Goal: Transaction & Acquisition: Purchase product/service

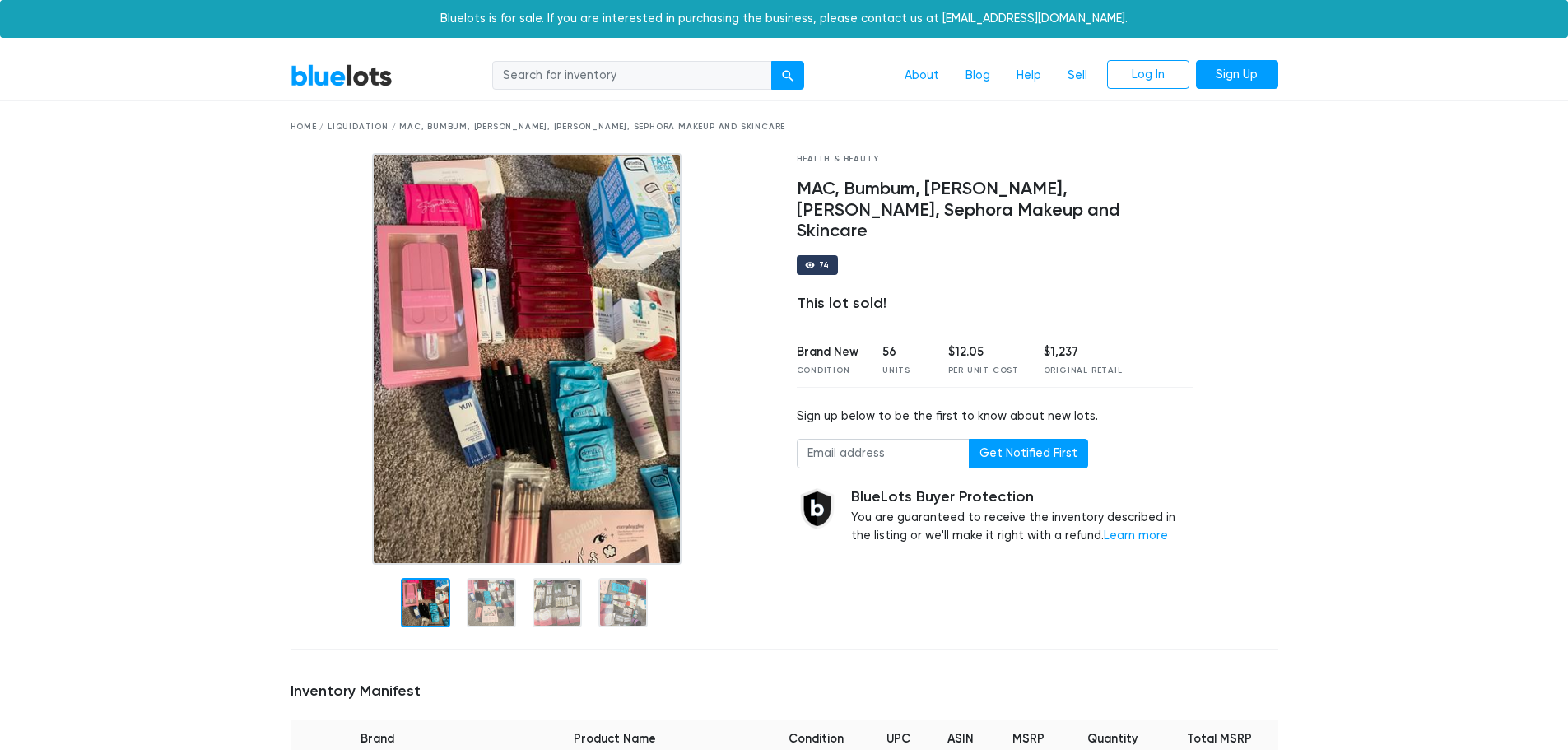
click at [338, 77] on link "BlueLots" at bounding box center [341, 75] width 102 height 24
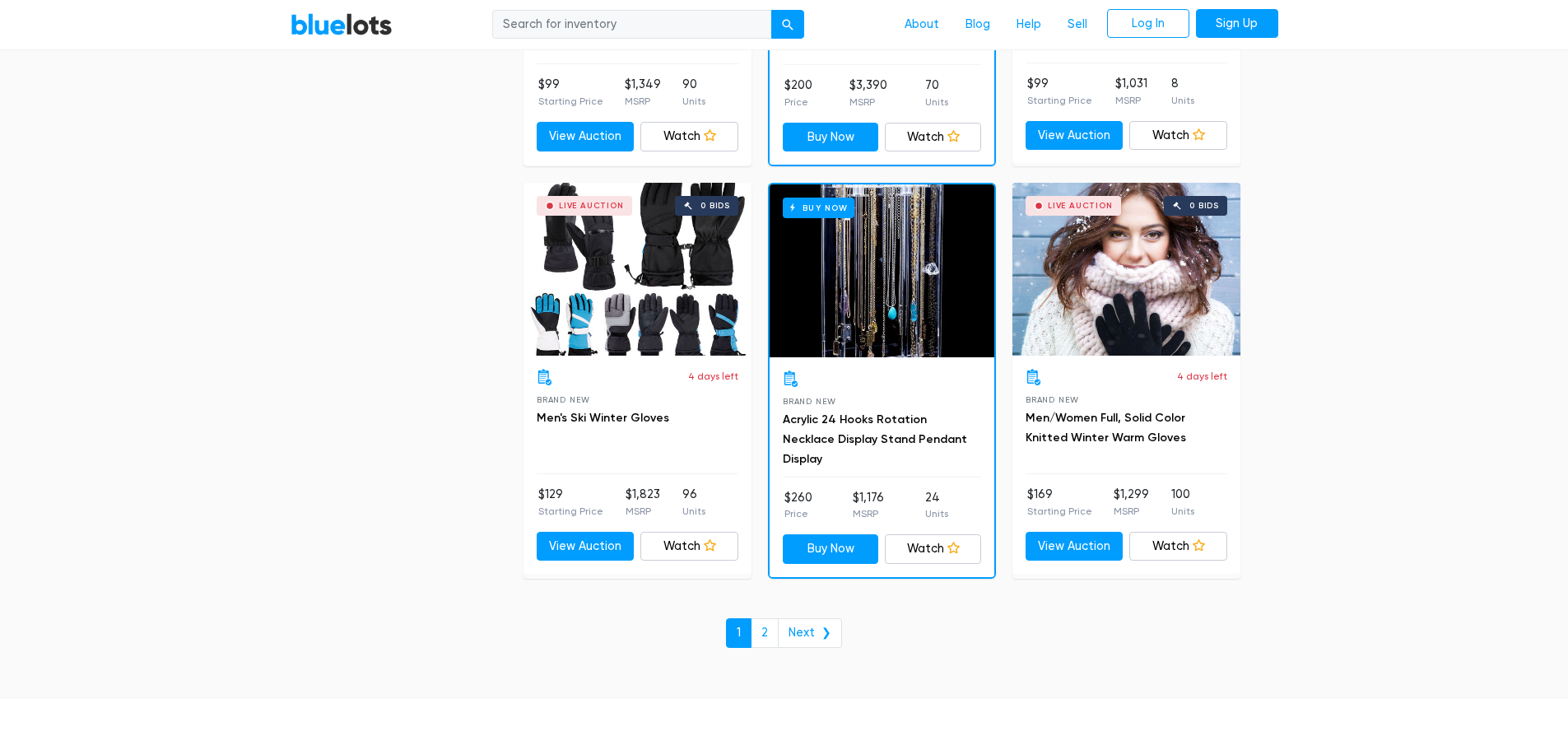
scroll to position [7122, 0]
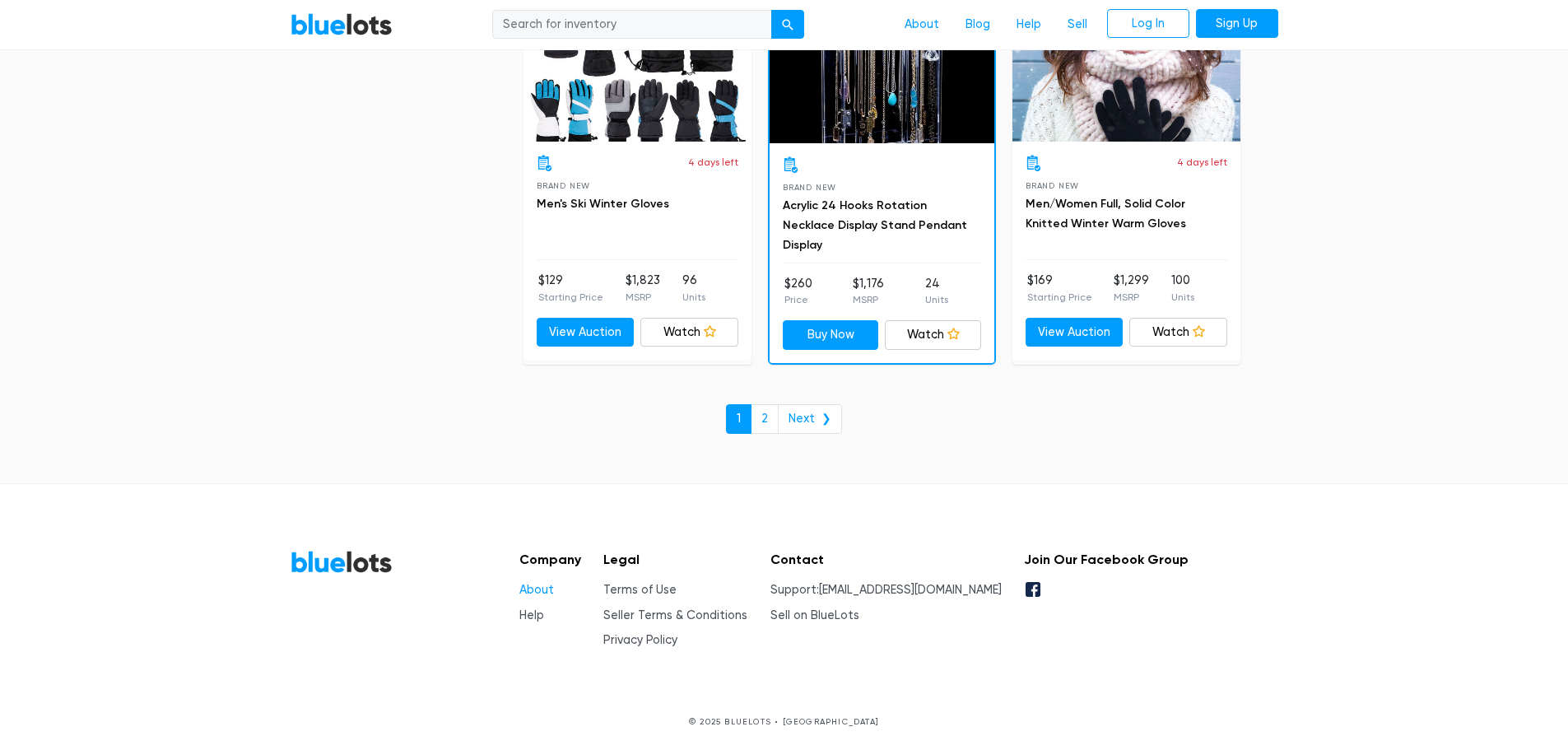
click at [530, 583] on link "About" at bounding box center [537, 589] width 35 height 14
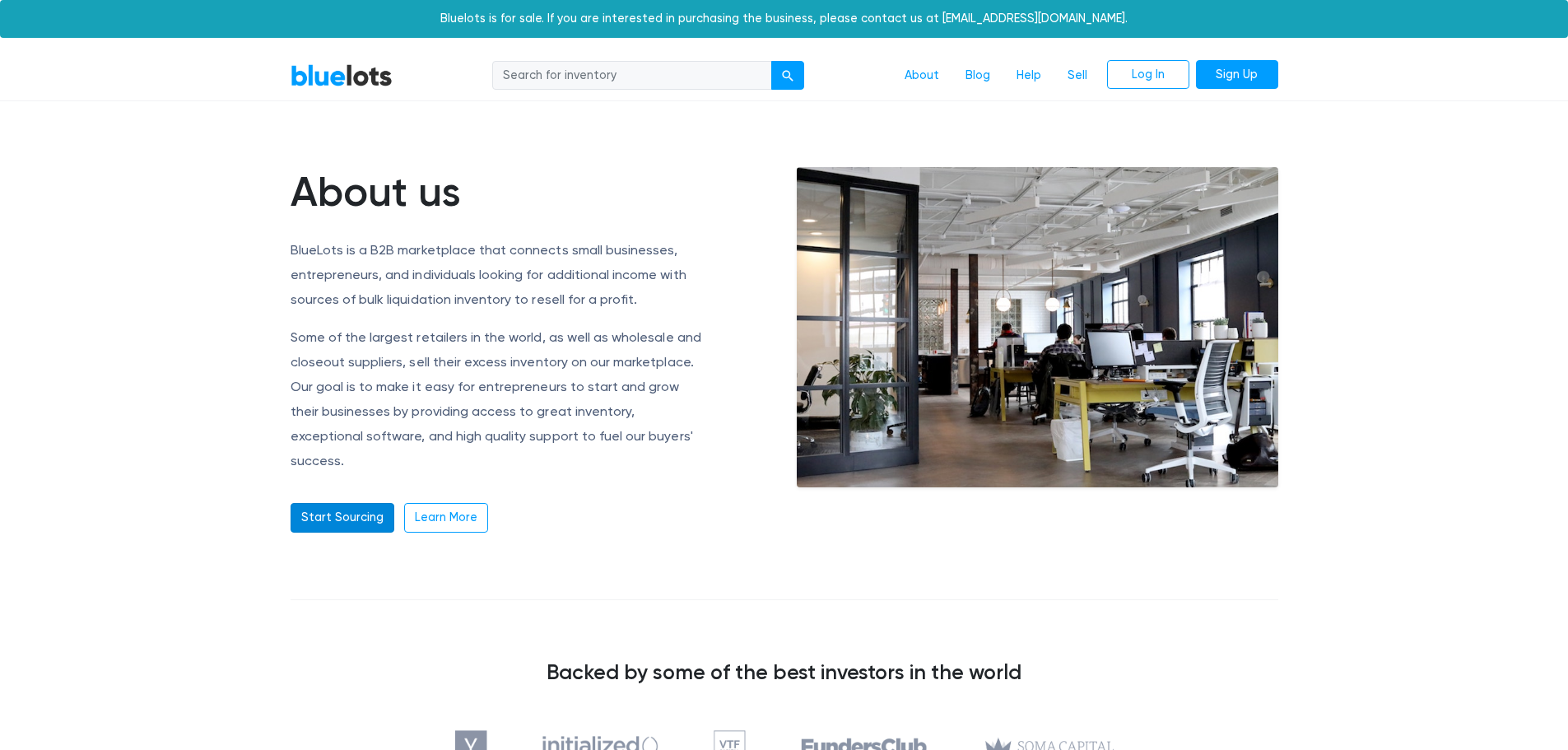
click at [349, 503] on link "Start Sourcing" at bounding box center [342, 517] width 104 height 30
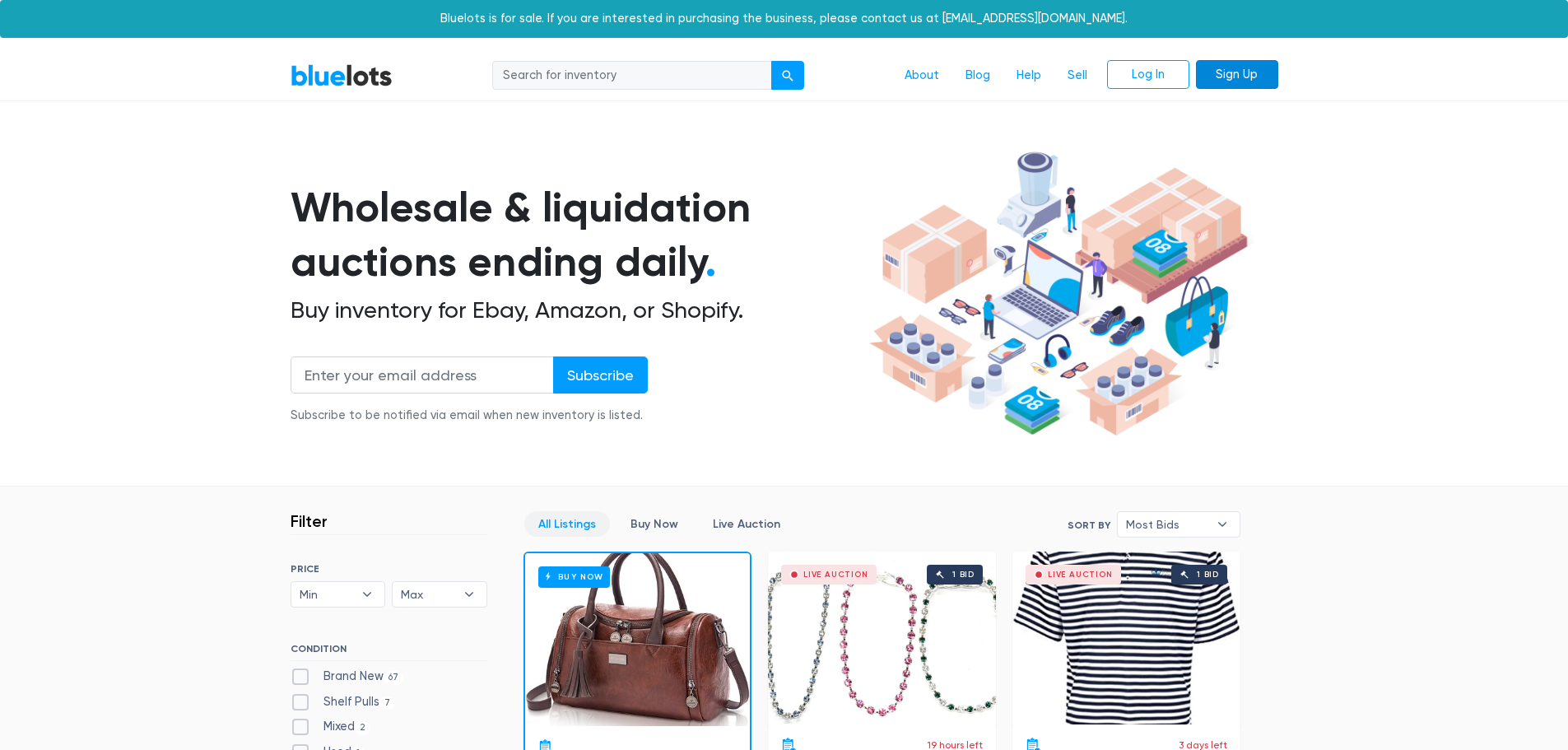
click at [1259, 67] on link "Sign Up" at bounding box center [1237, 74] width 82 height 30
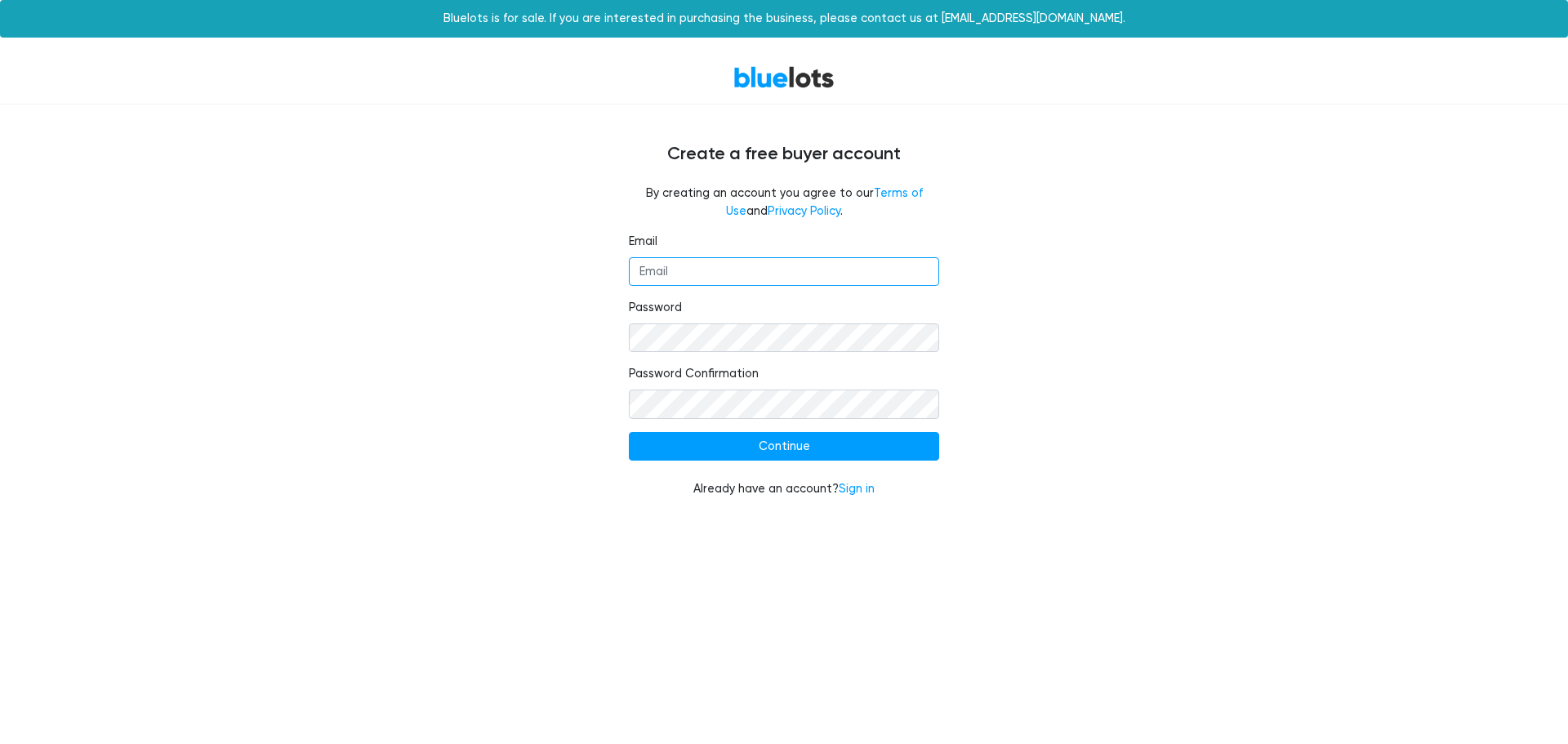
click at [721, 271] on input "Email" at bounding box center [784, 271] width 310 height 29
type input "travis.griffin@griffinpropertyandholdings.com"
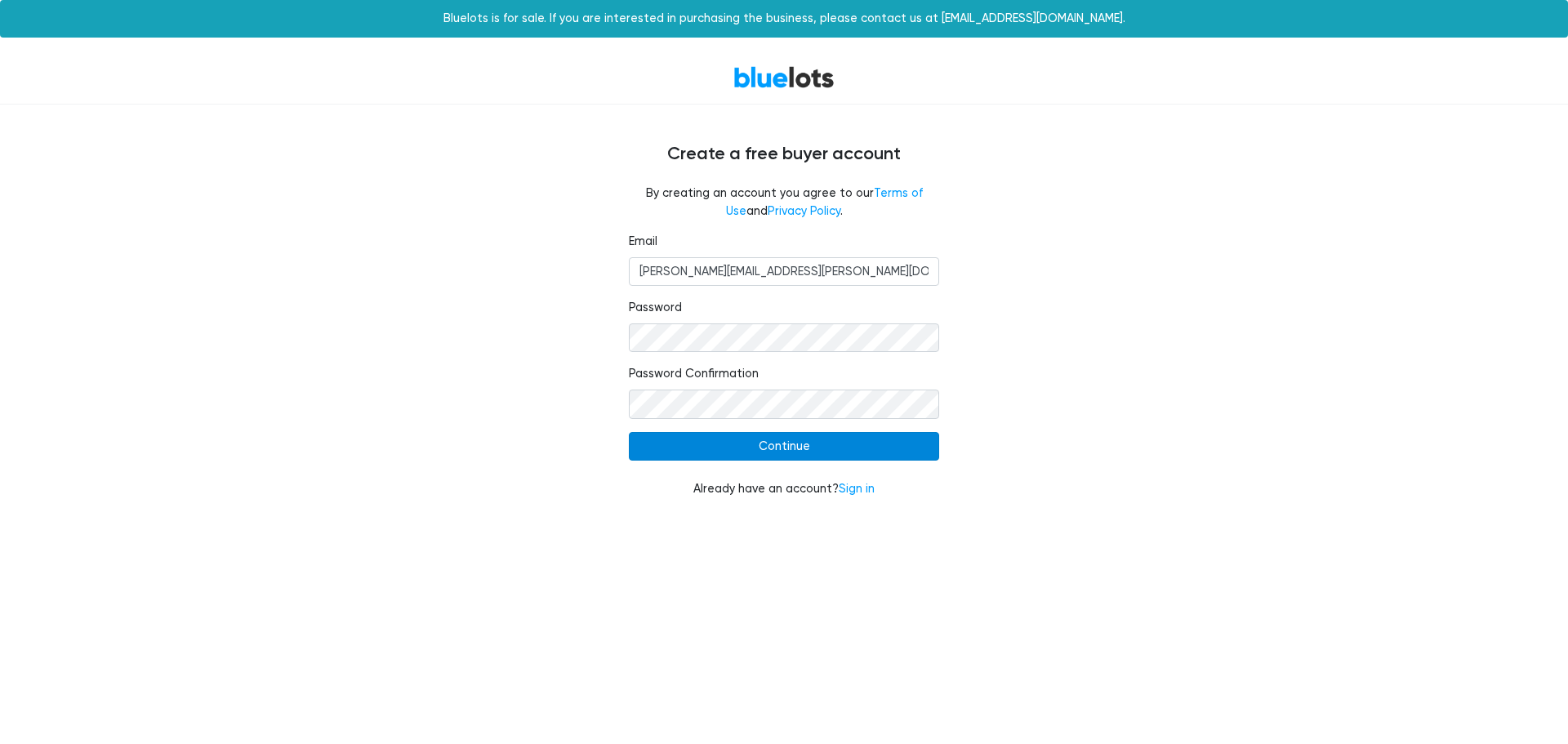
click at [786, 440] on input "Continue" at bounding box center [784, 446] width 310 height 29
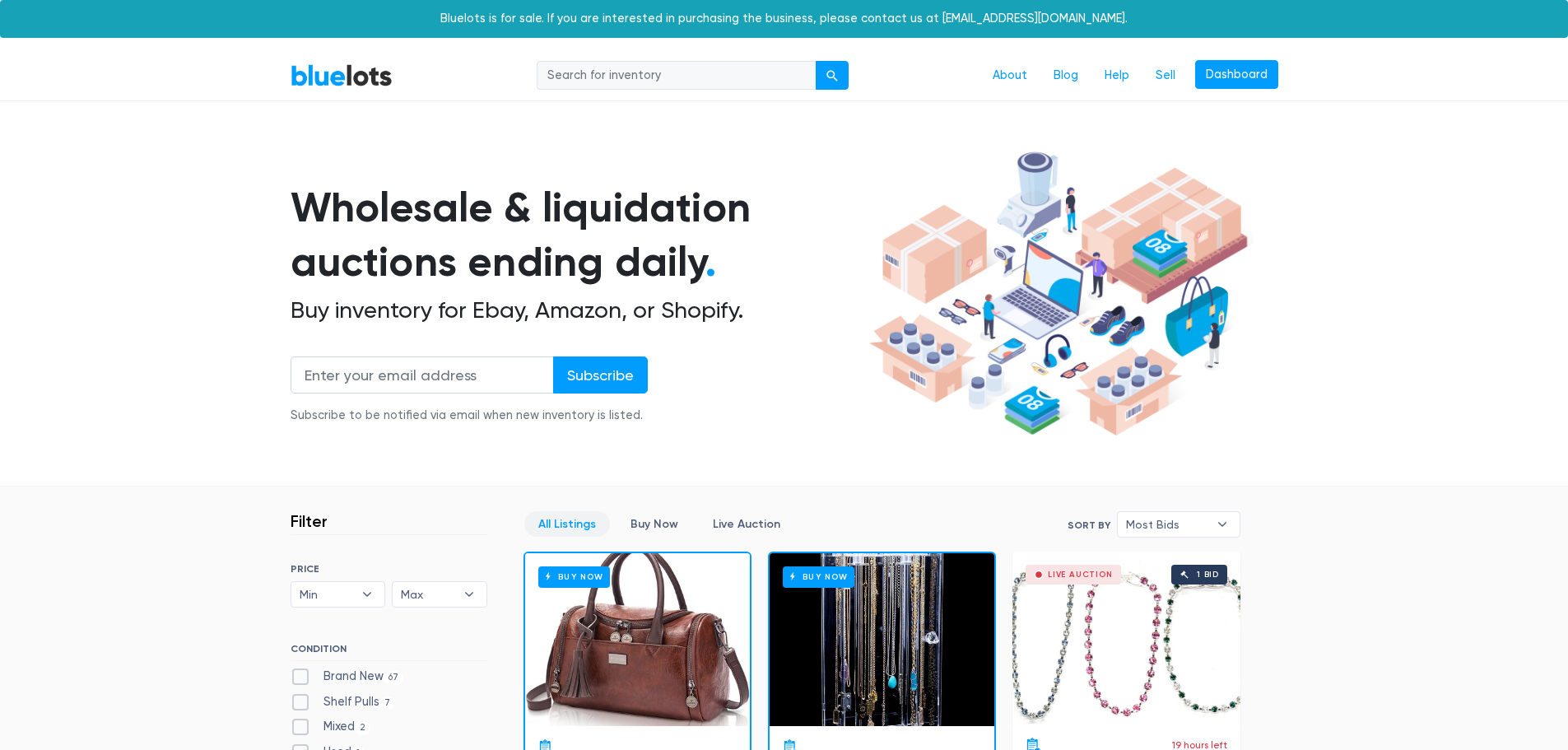
click at [1244, 73] on link "Dashboard" at bounding box center [1237, 74] width 83 height 30
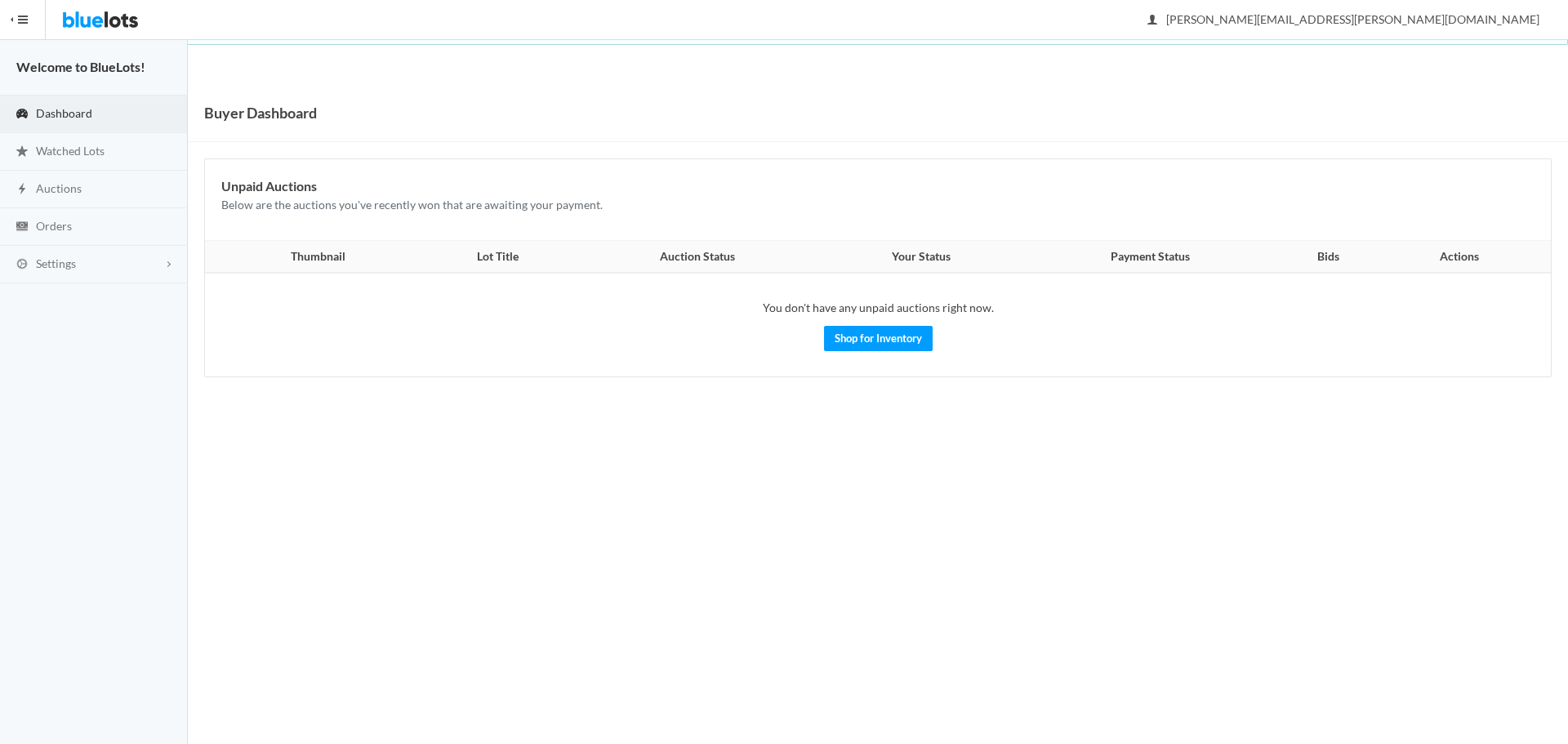
click at [28, 19] on button "HIDE MENU" at bounding box center [23, 19] width 45 height 39
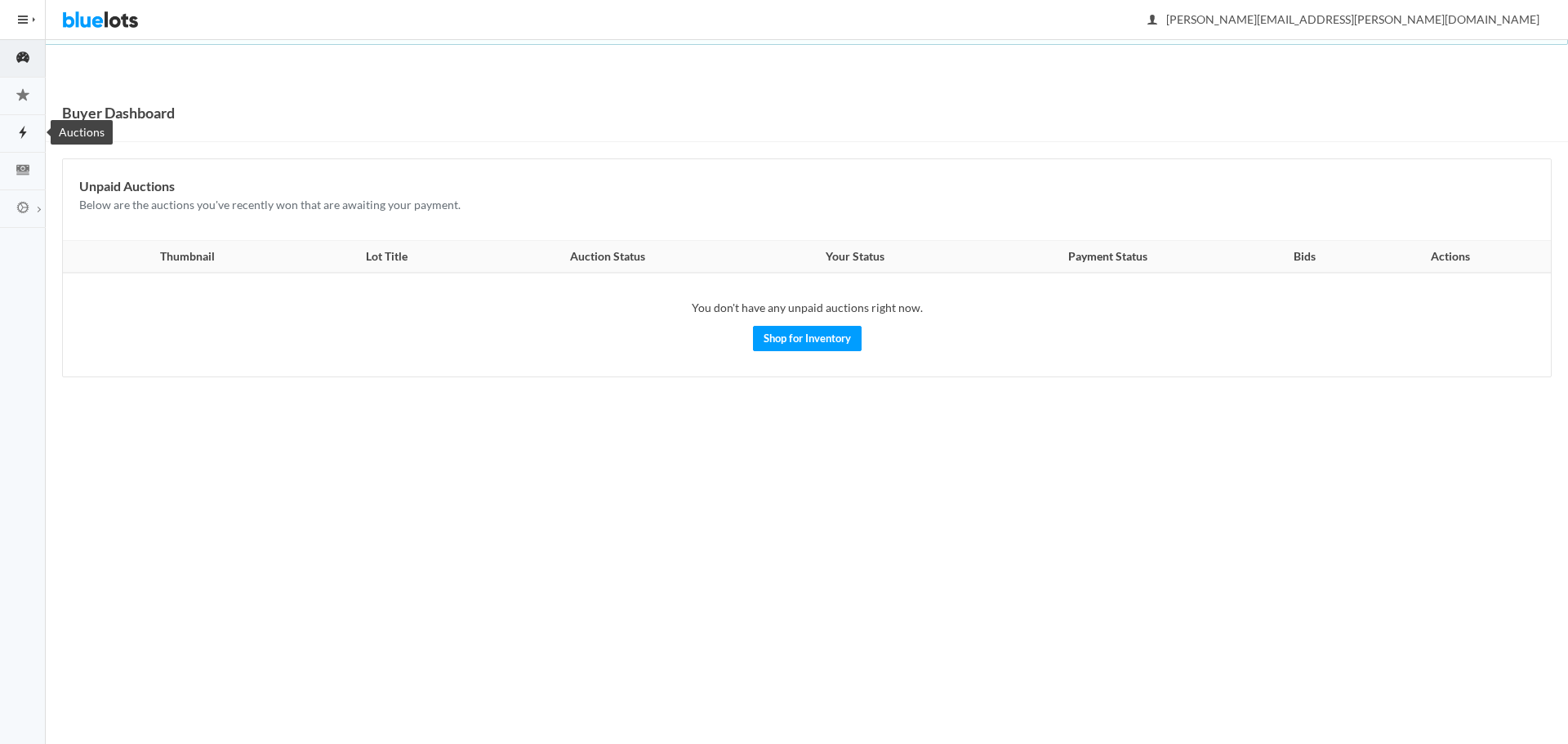
click at [22, 128] on icon "flash" at bounding box center [23, 133] width 45 height 15
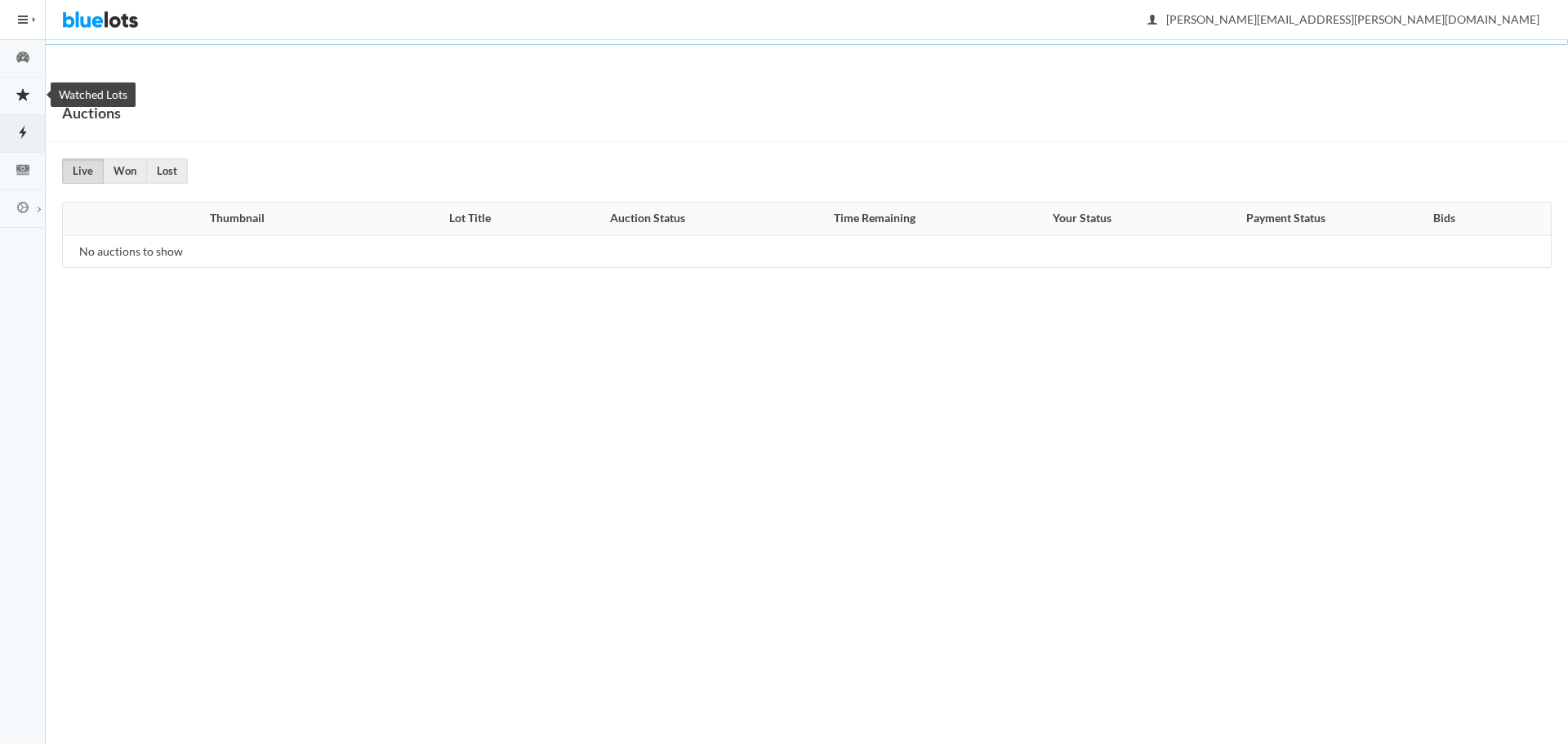
click at [23, 88] on icon "star" at bounding box center [23, 95] width 45 height 15
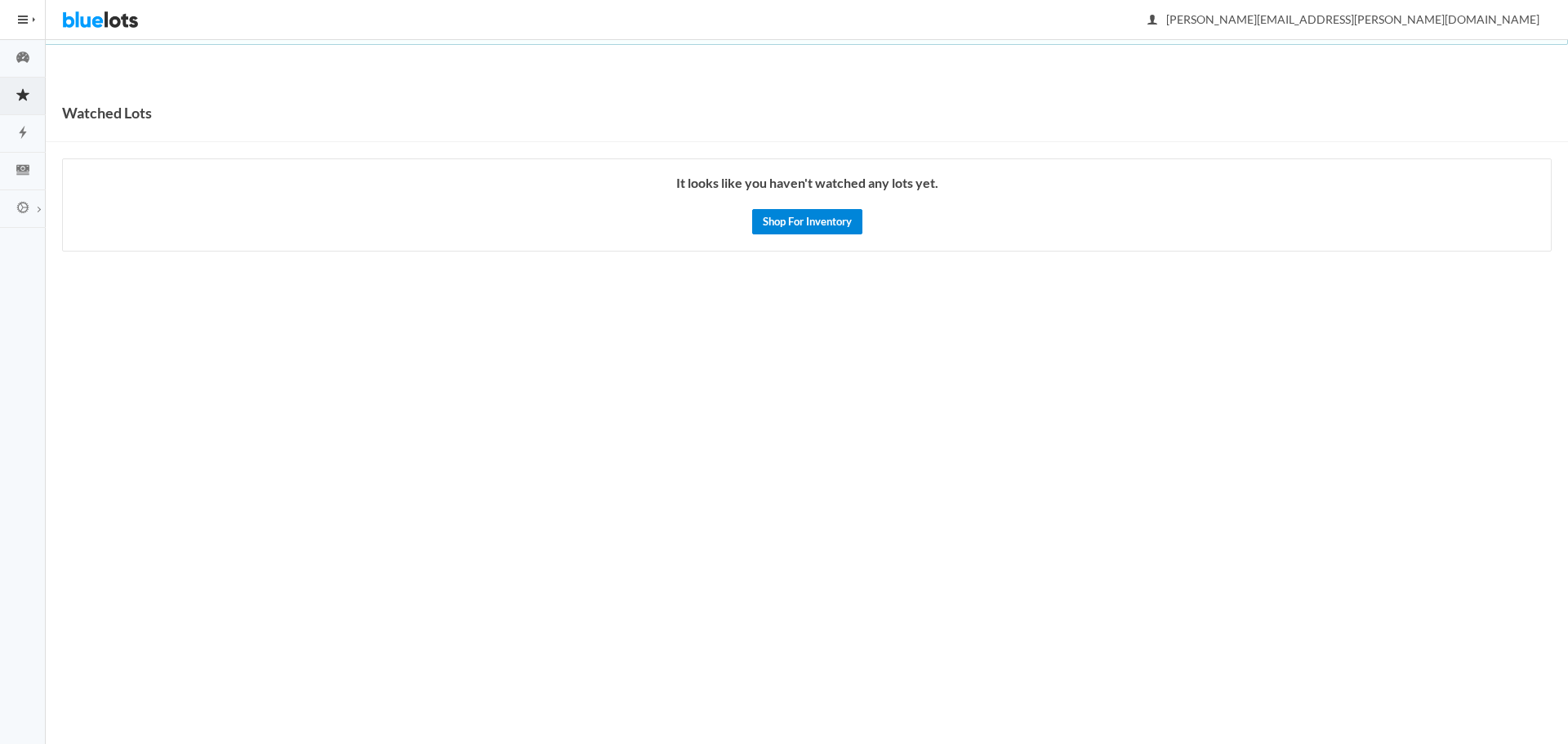
click at [826, 218] on link "Shop For Inventory" at bounding box center [806, 222] width 110 height 25
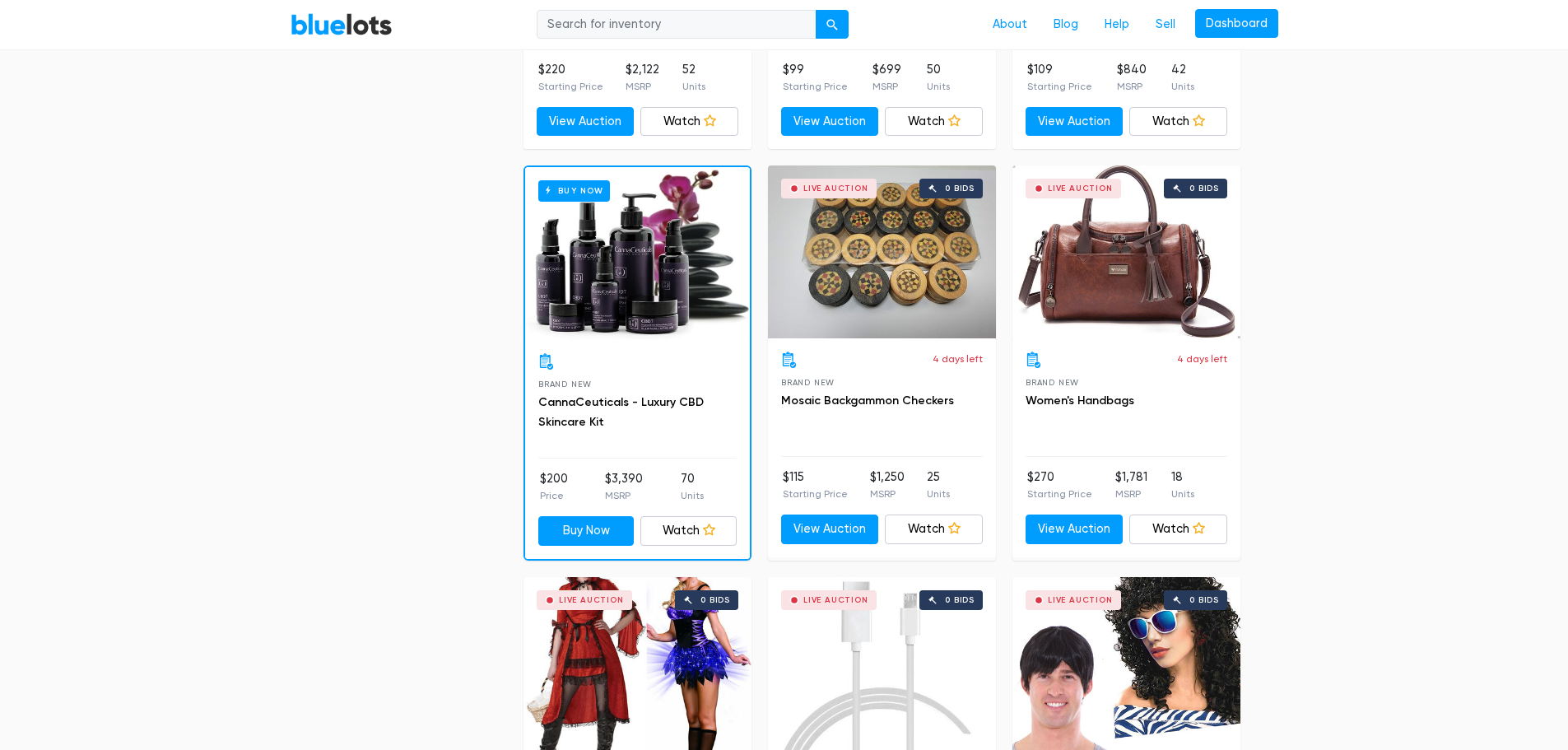
scroll to position [1646, 0]
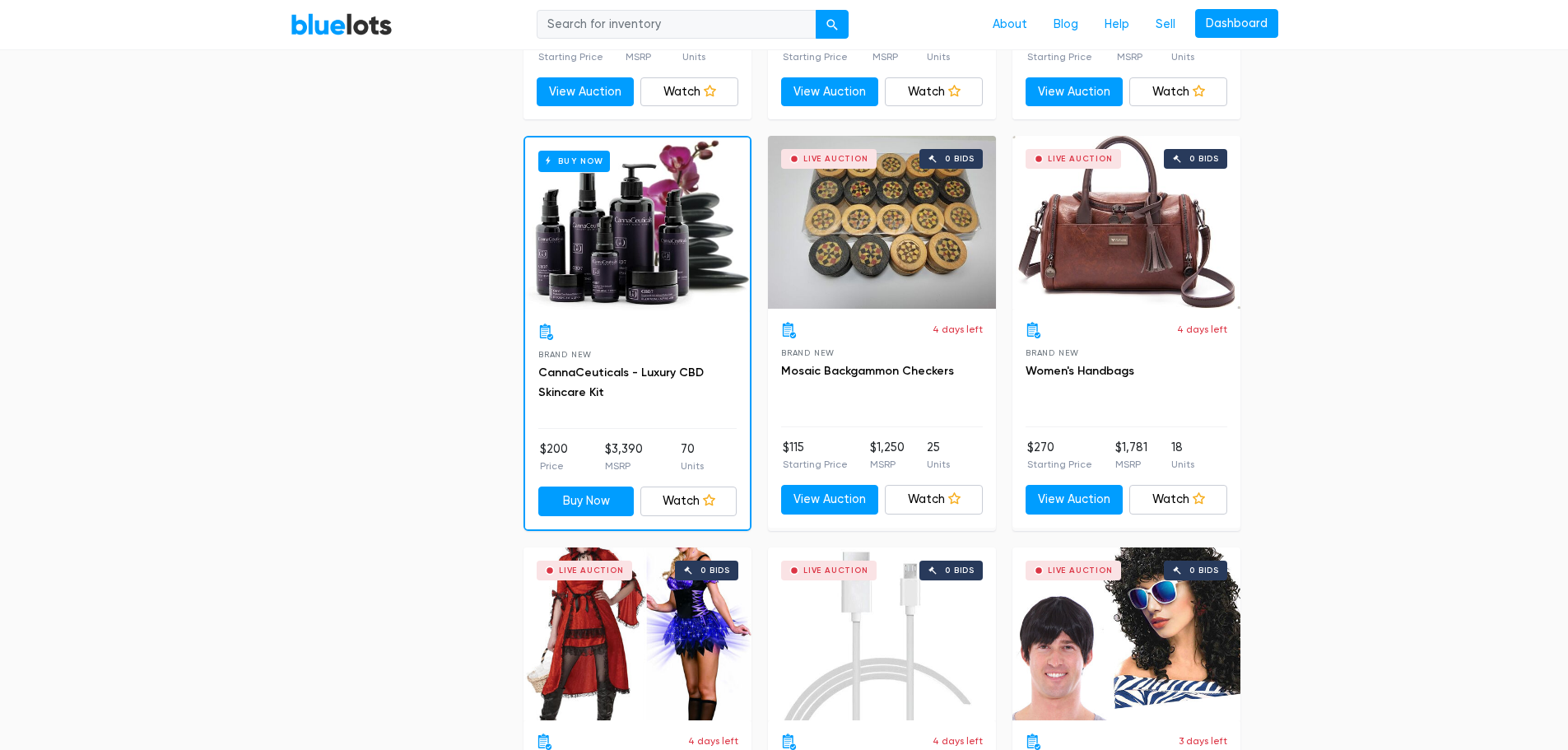
click at [632, 251] on div "Buy Now" at bounding box center [637, 223] width 224 height 173
click at [334, 15] on link "BlueLots" at bounding box center [341, 25] width 102 height 24
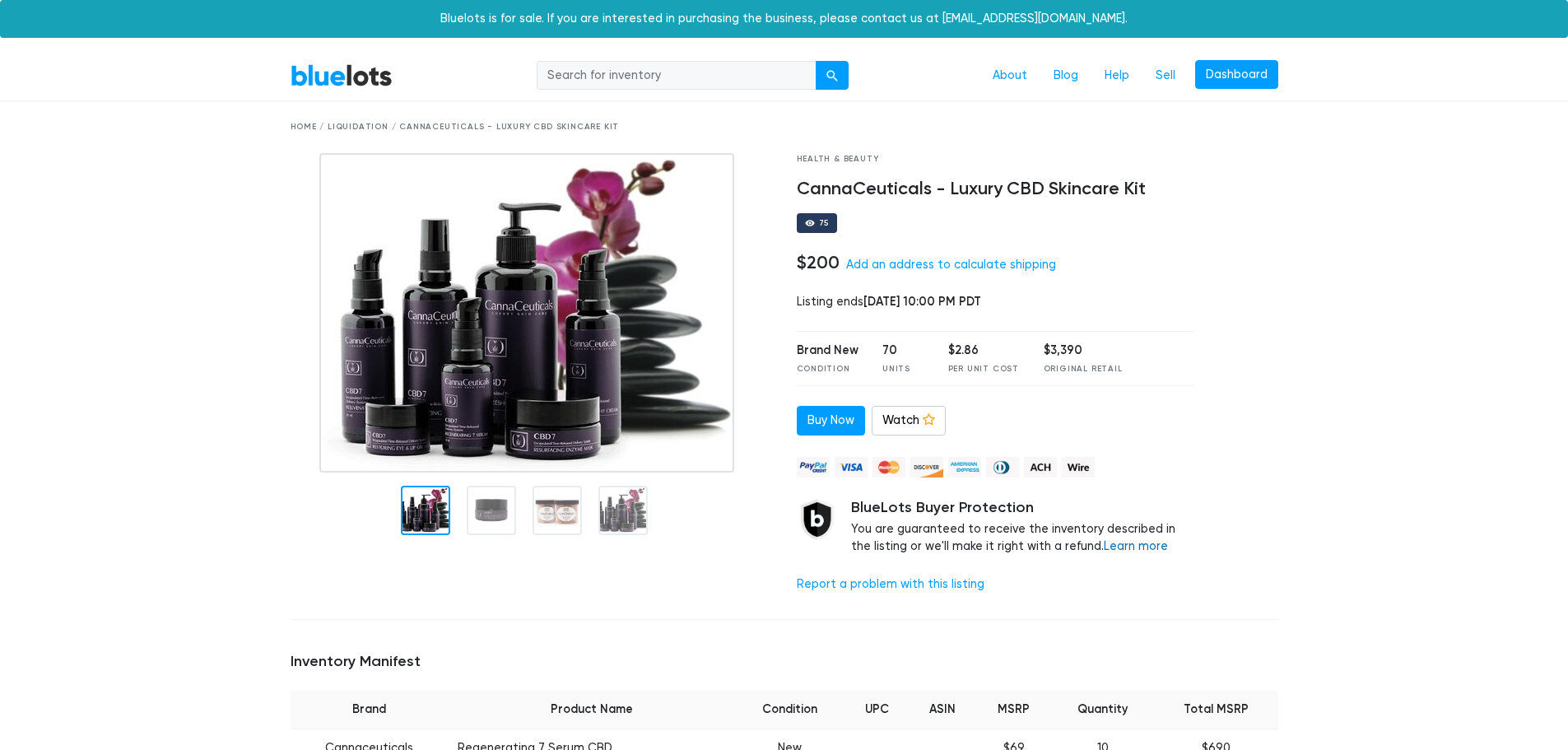
click at [1104, 545] on link "Learn more" at bounding box center [1136, 546] width 64 height 14
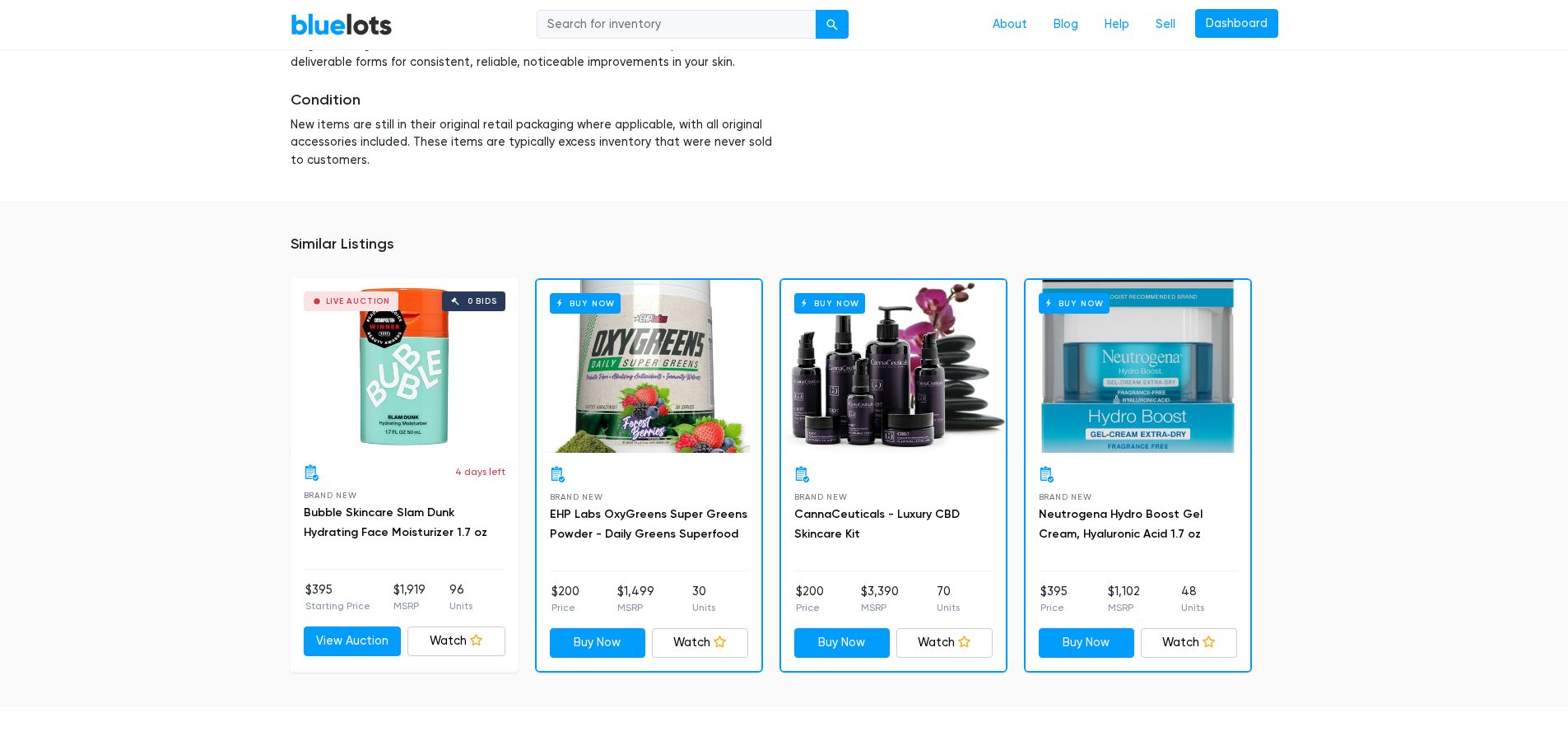
scroll to position [1433, 0]
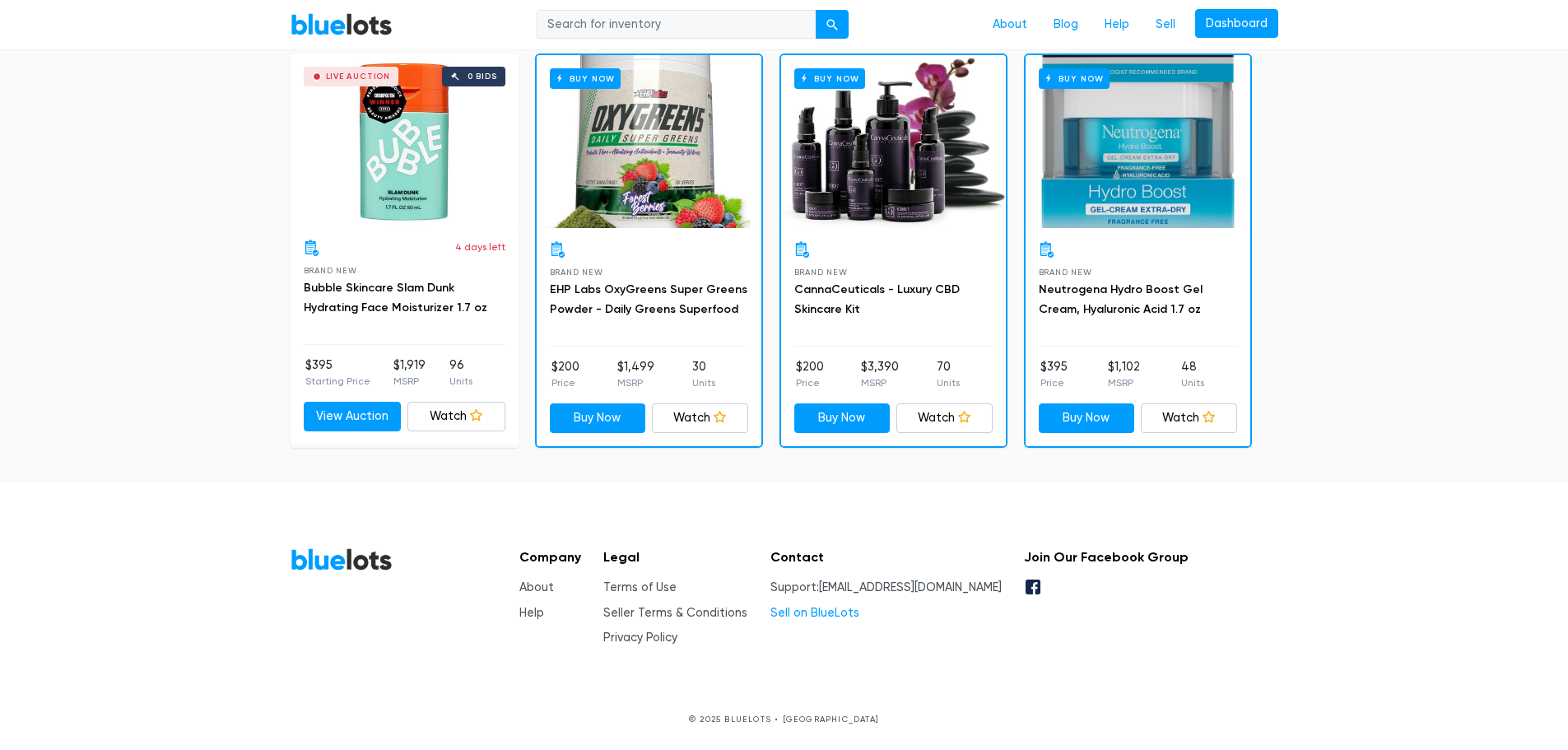
click at [836, 611] on link "Sell on BlueLots" at bounding box center [814, 613] width 89 height 14
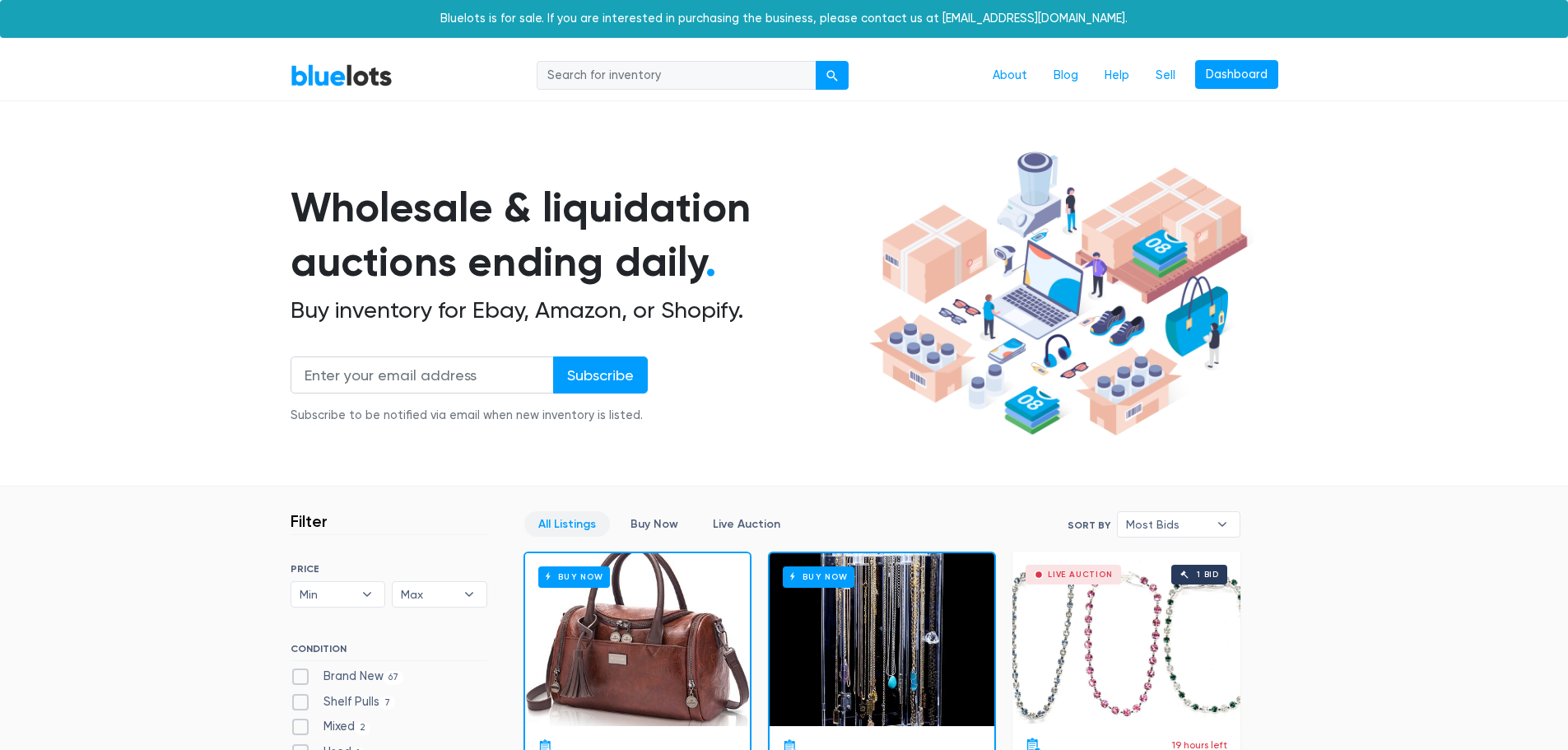
click at [1450, 315] on section "Wholesale & liquidation auctions ending daily . Buy inventory for Ebay, Amazon,…" at bounding box center [784, 315] width 1568 height 343
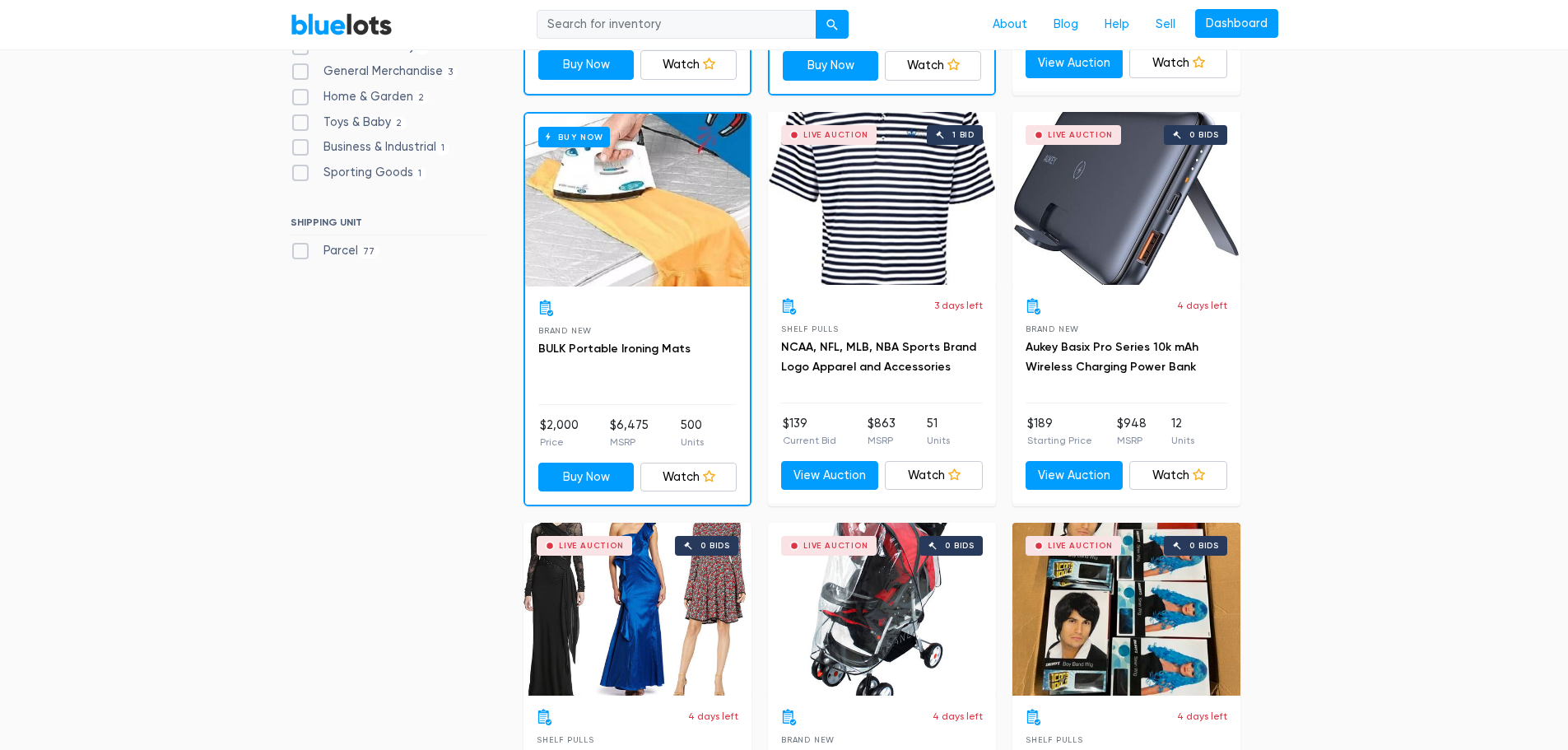
scroll to position [823, 0]
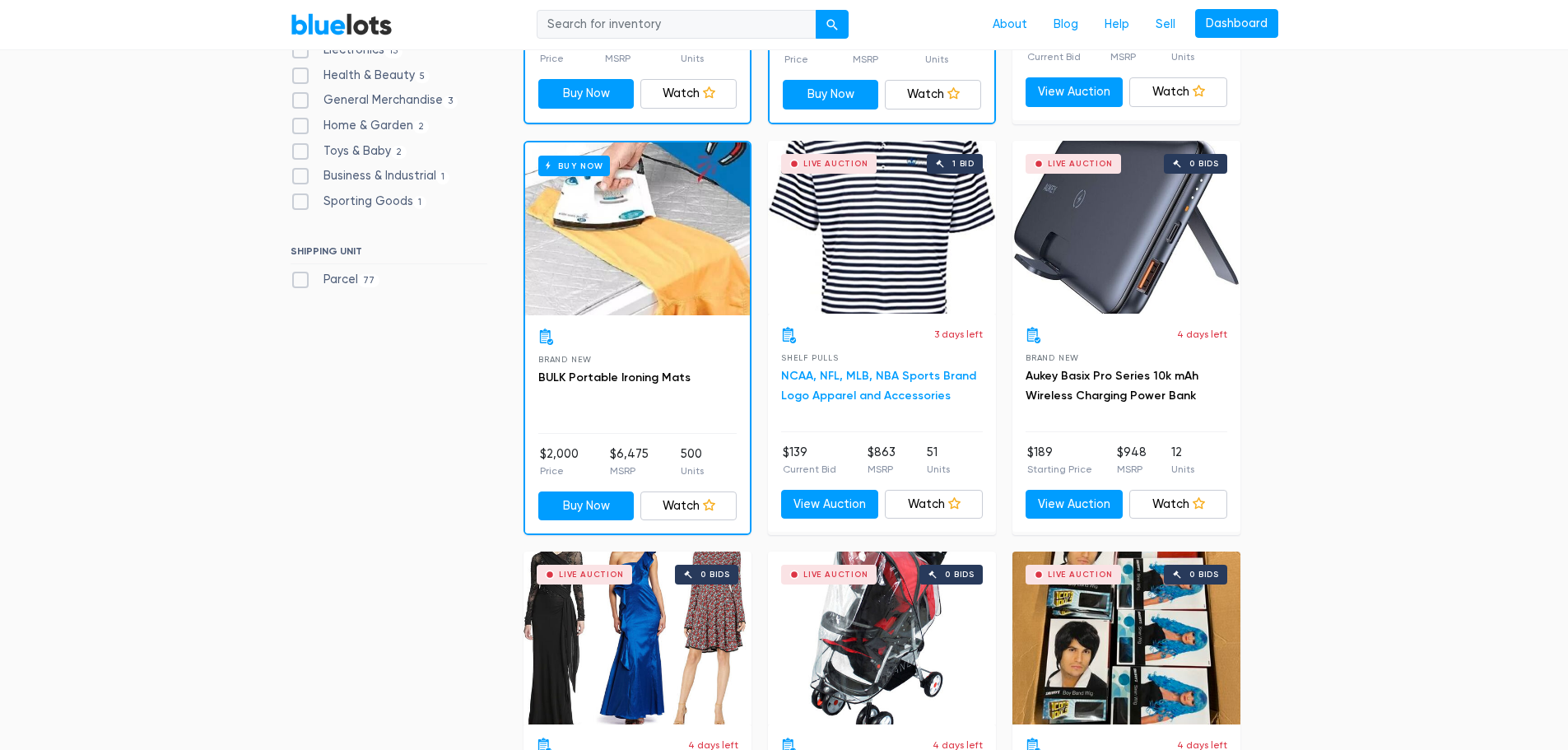
click at [851, 373] on link "NCAA, NFL, MLB, NBA Sports Brand Logo Apparel and Accessories" at bounding box center [879, 386] width 195 height 34
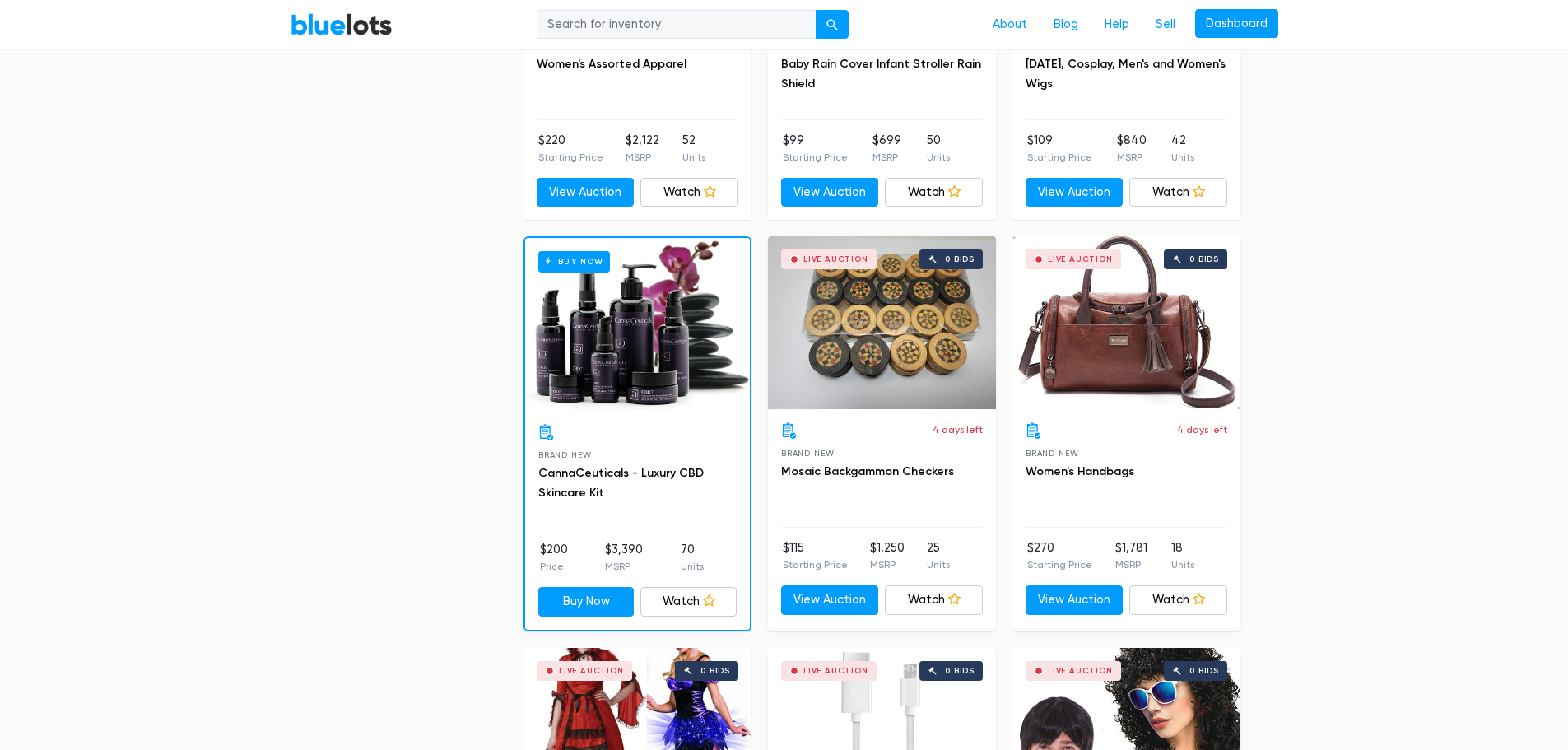
scroll to position [1563, 0]
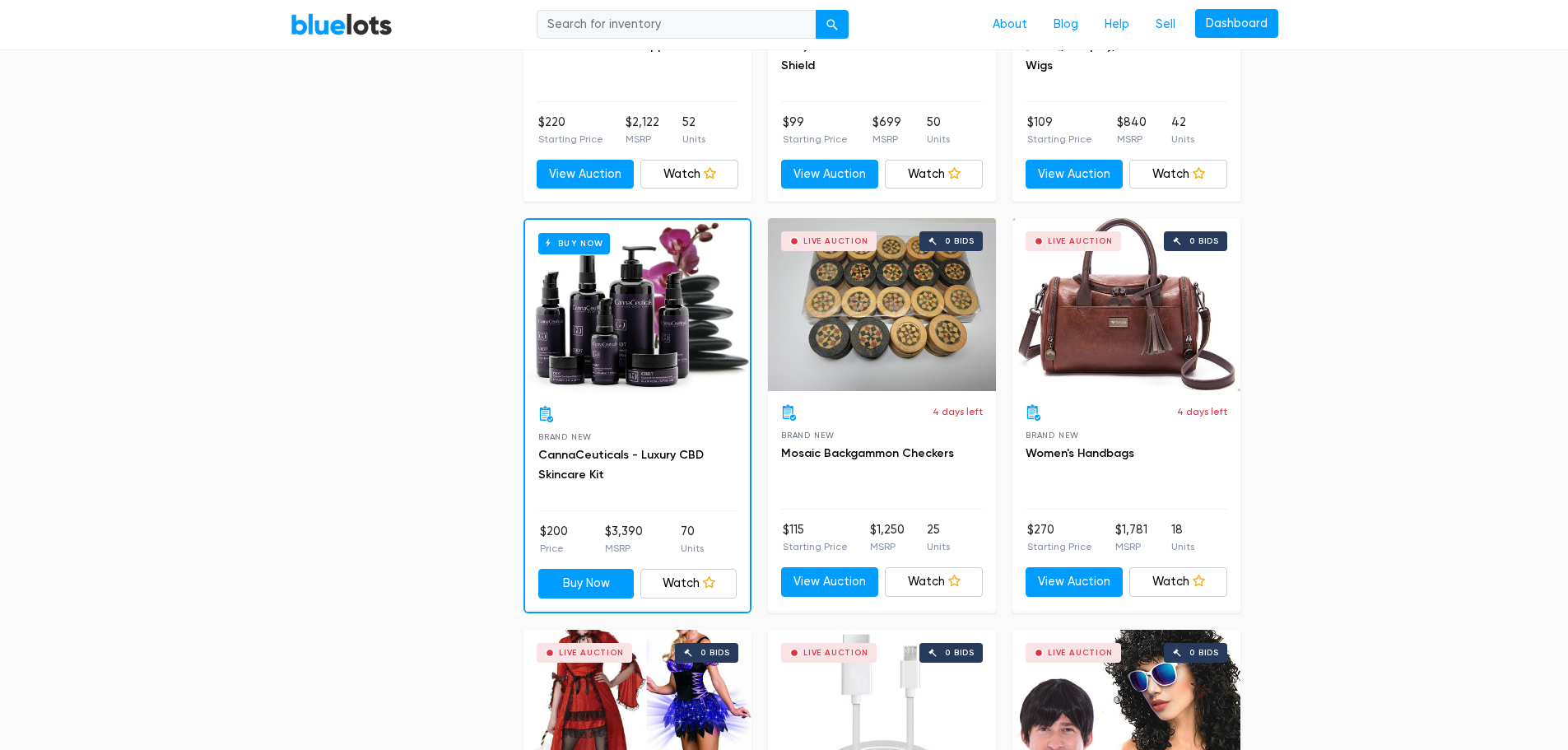
click at [602, 305] on div "Buy Now" at bounding box center [637, 306] width 224 height 173
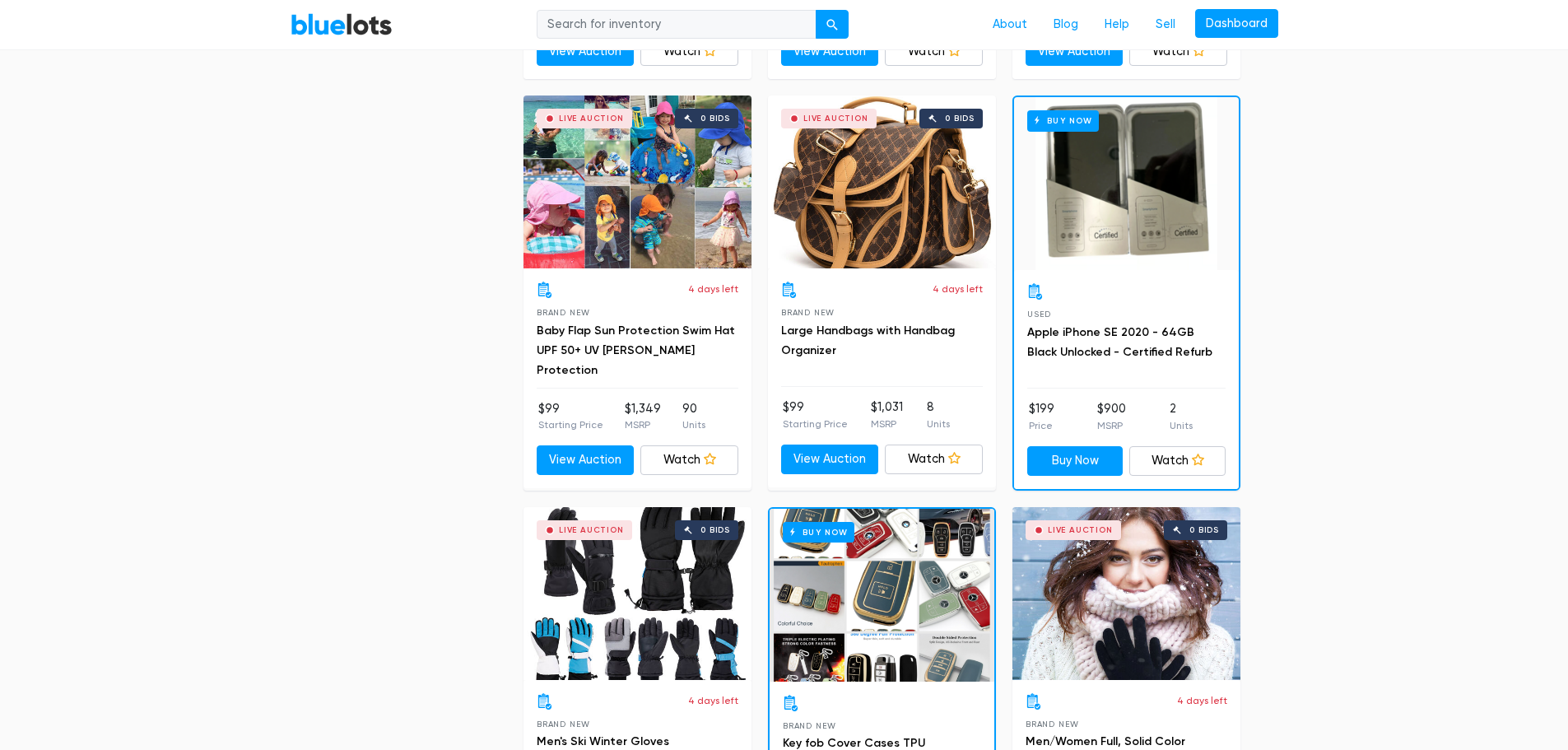
scroll to position [6831, 0]
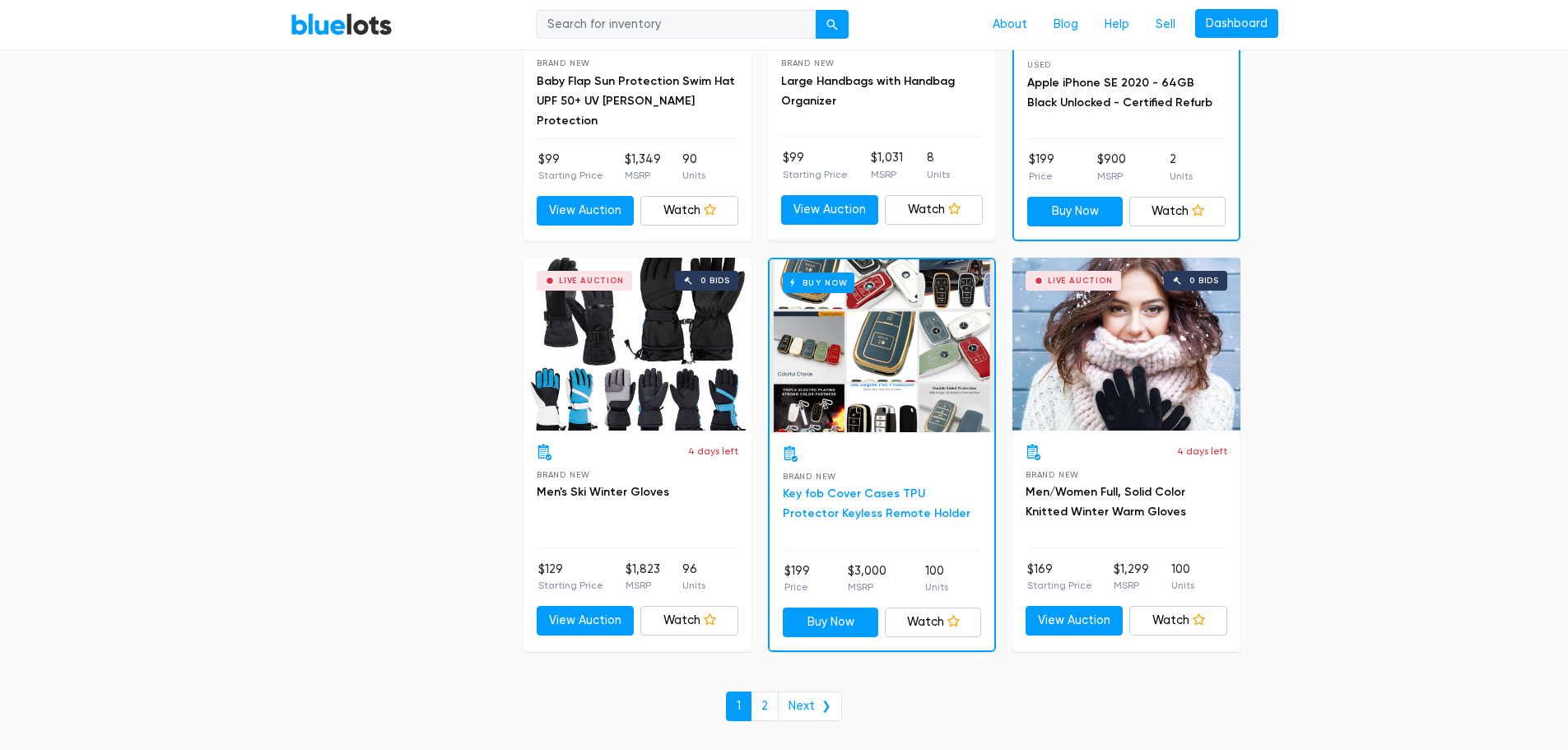
click at [867, 493] on link "Key fob Cover Cases TPU Protector Keyless Remote Holder" at bounding box center [877, 504] width 188 height 34
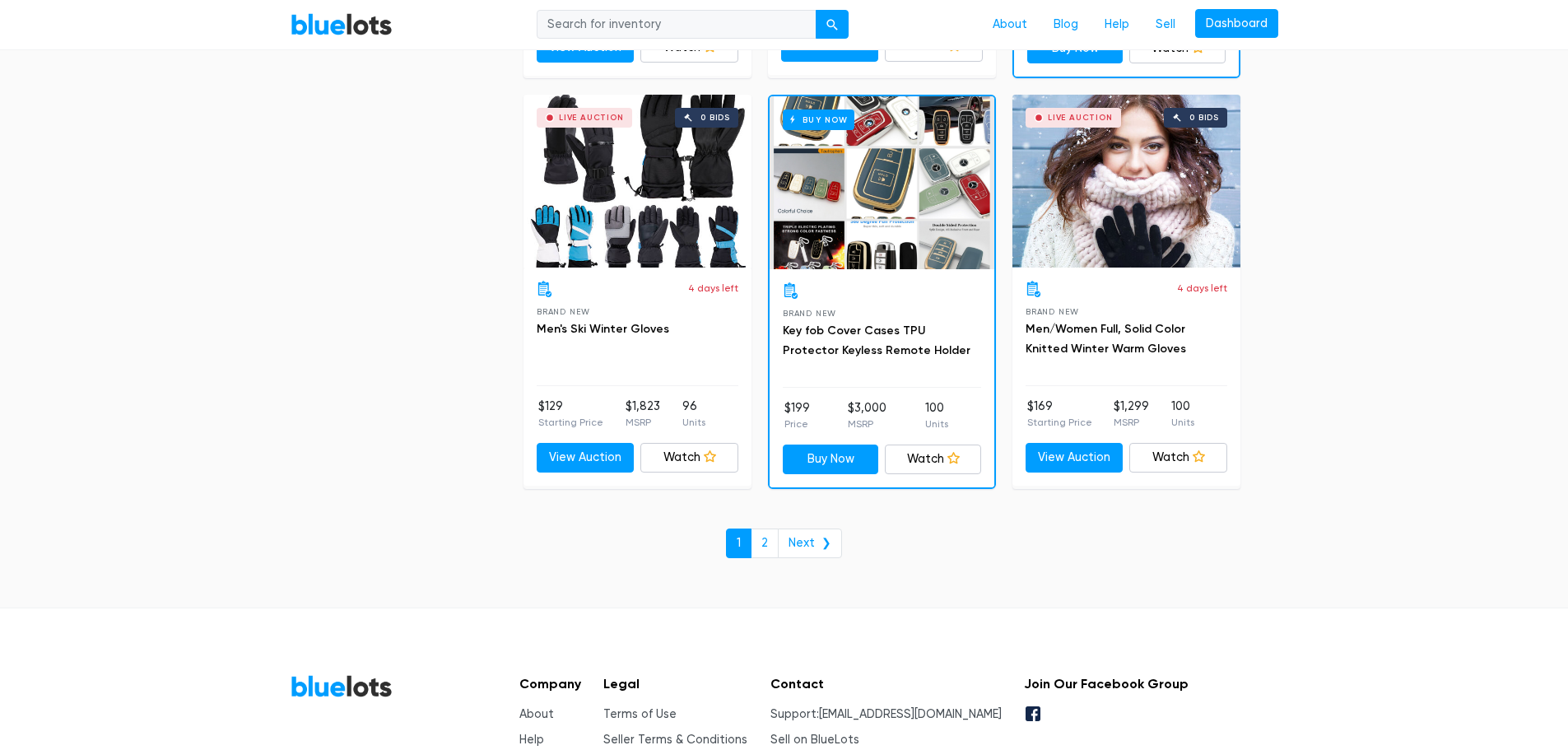
scroll to position [6995, 0]
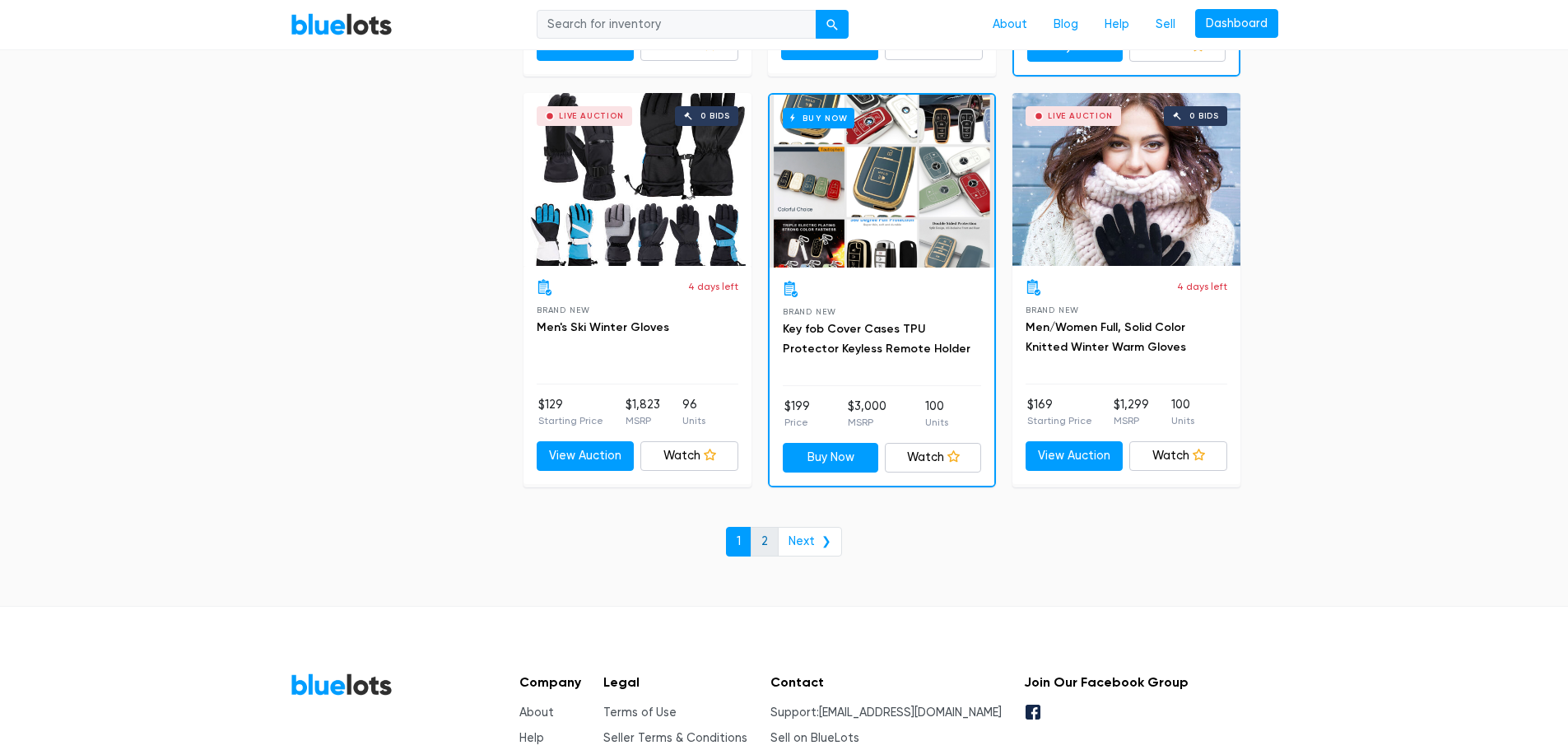
click at [765, 539] on link "2" at bounding box center [765, 541] width 28 height 30
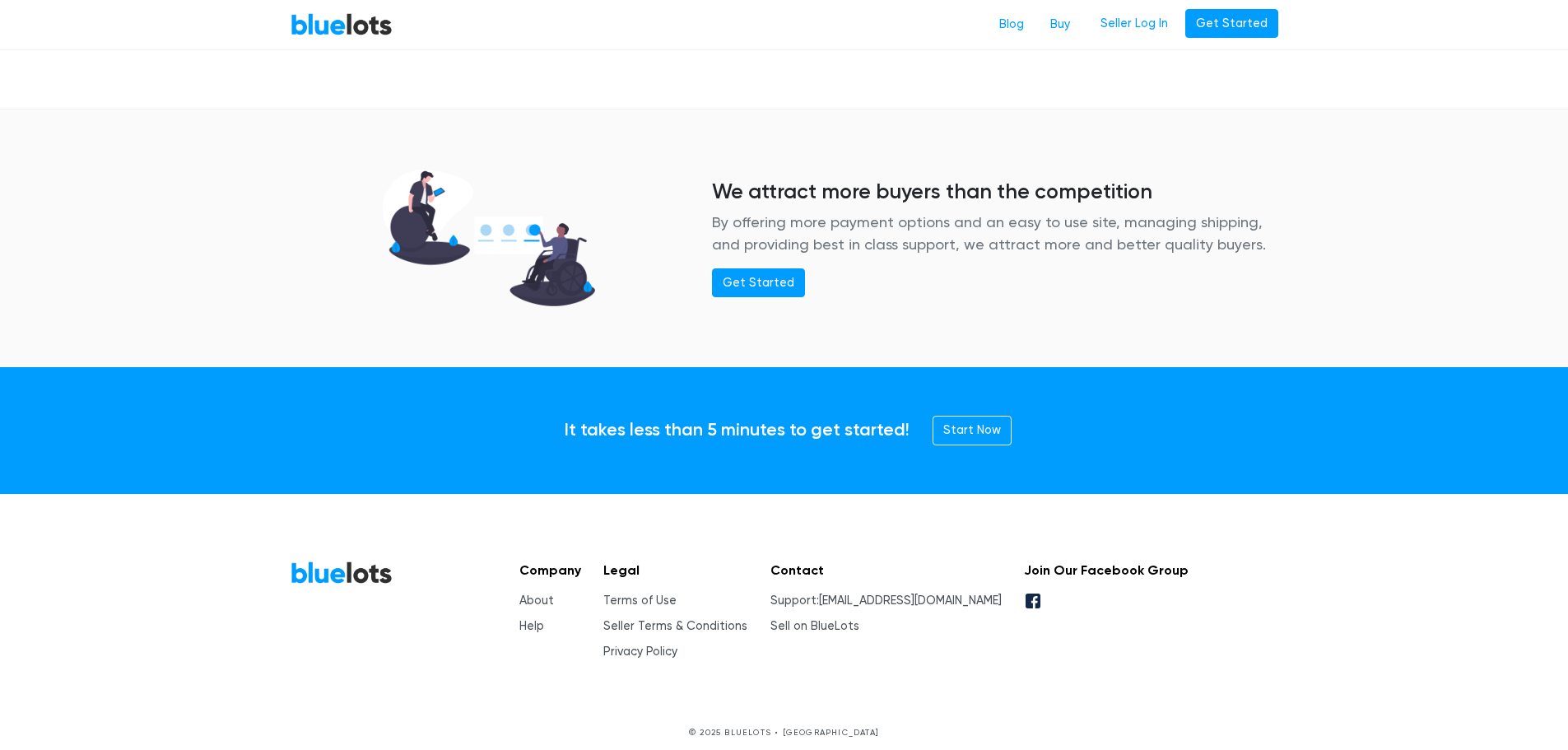
scroll to position [2094, 0]
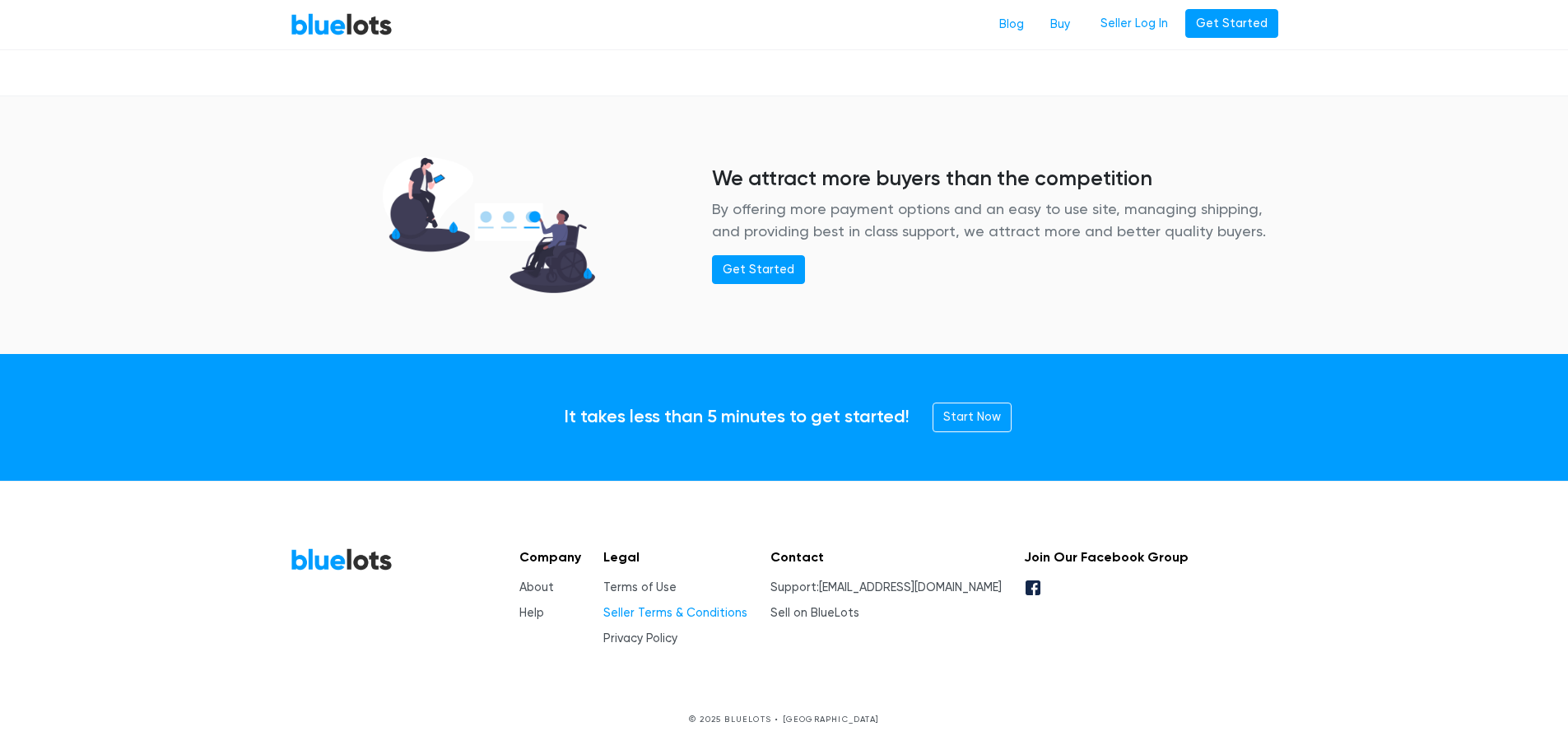
click at [688, 612] on link "Seller Terms & Conditions" at bounding box center [676, 613] width 144 height 14
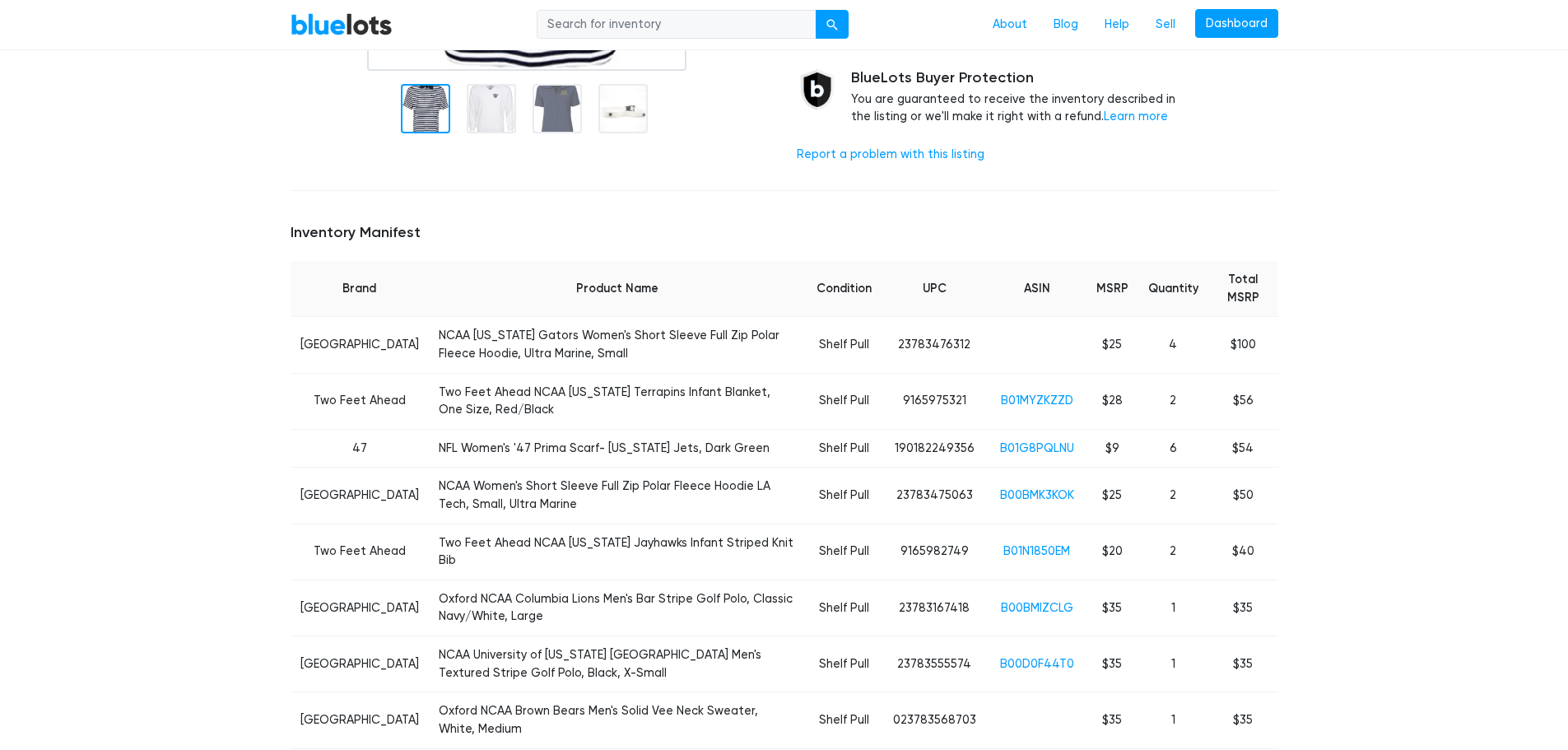
scroll to position [82, 0]
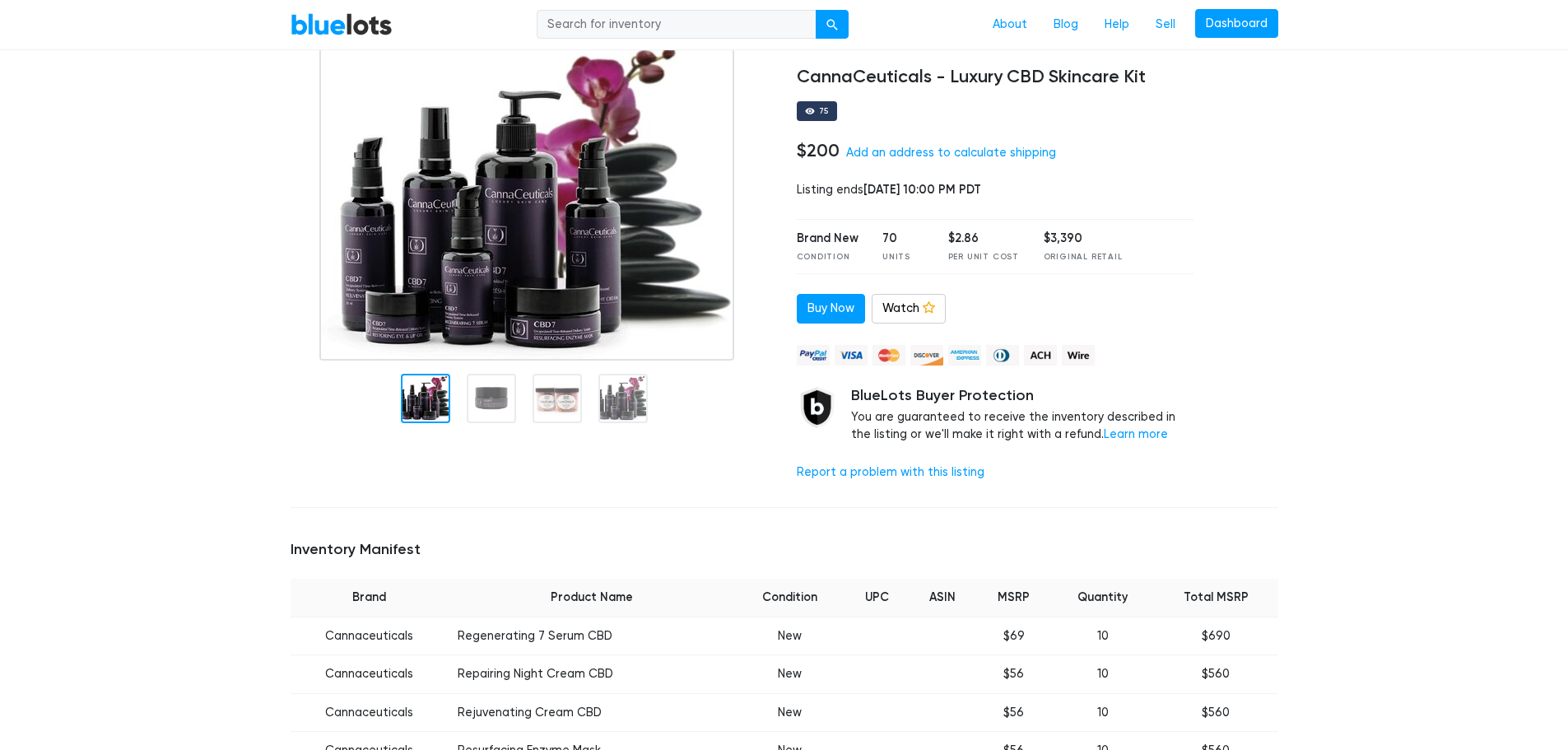
scroll to position [82, 0]
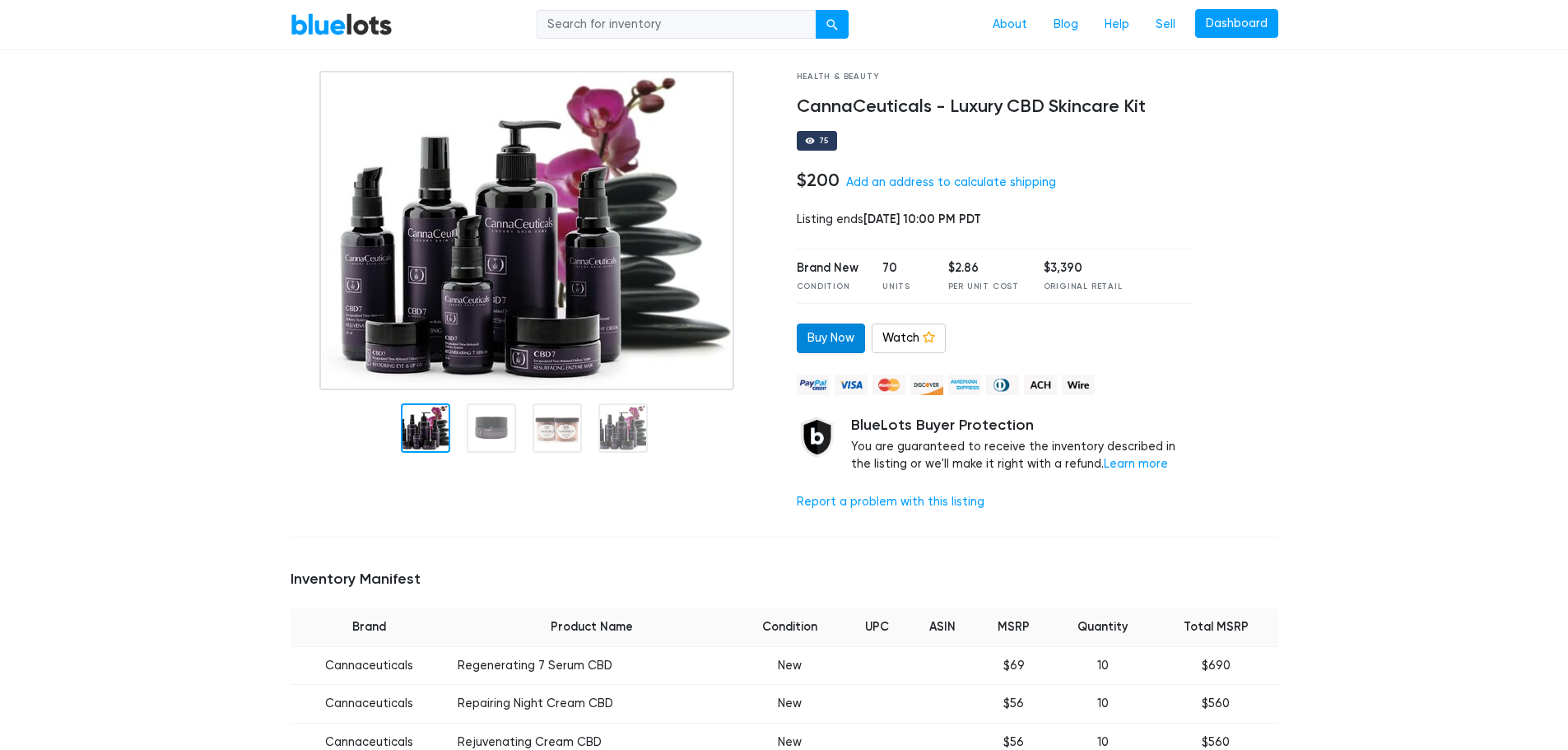
click at [831, 328] on link "Buy Now" at bounding box center [831, 338] width 69 height 30
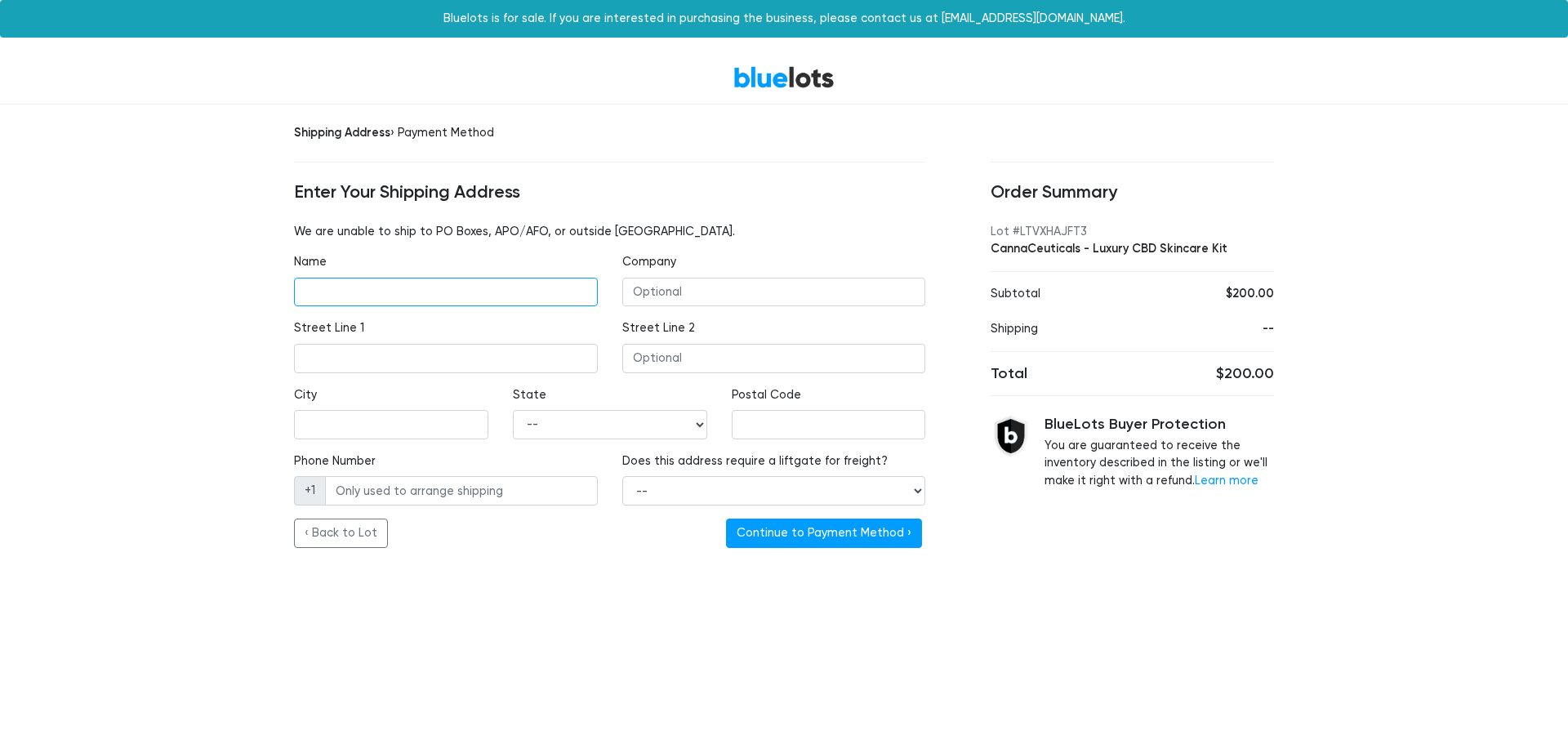
click at [408, 285] on input "Name" at bounding box center [446, 292] width 304 height 29
type input "[PERSON_NAME]"
type input "[STREET_ADDRESS][PERSON_NAME]"
type input "[GEOGRAPHIC_DATA]"
select select "MO"
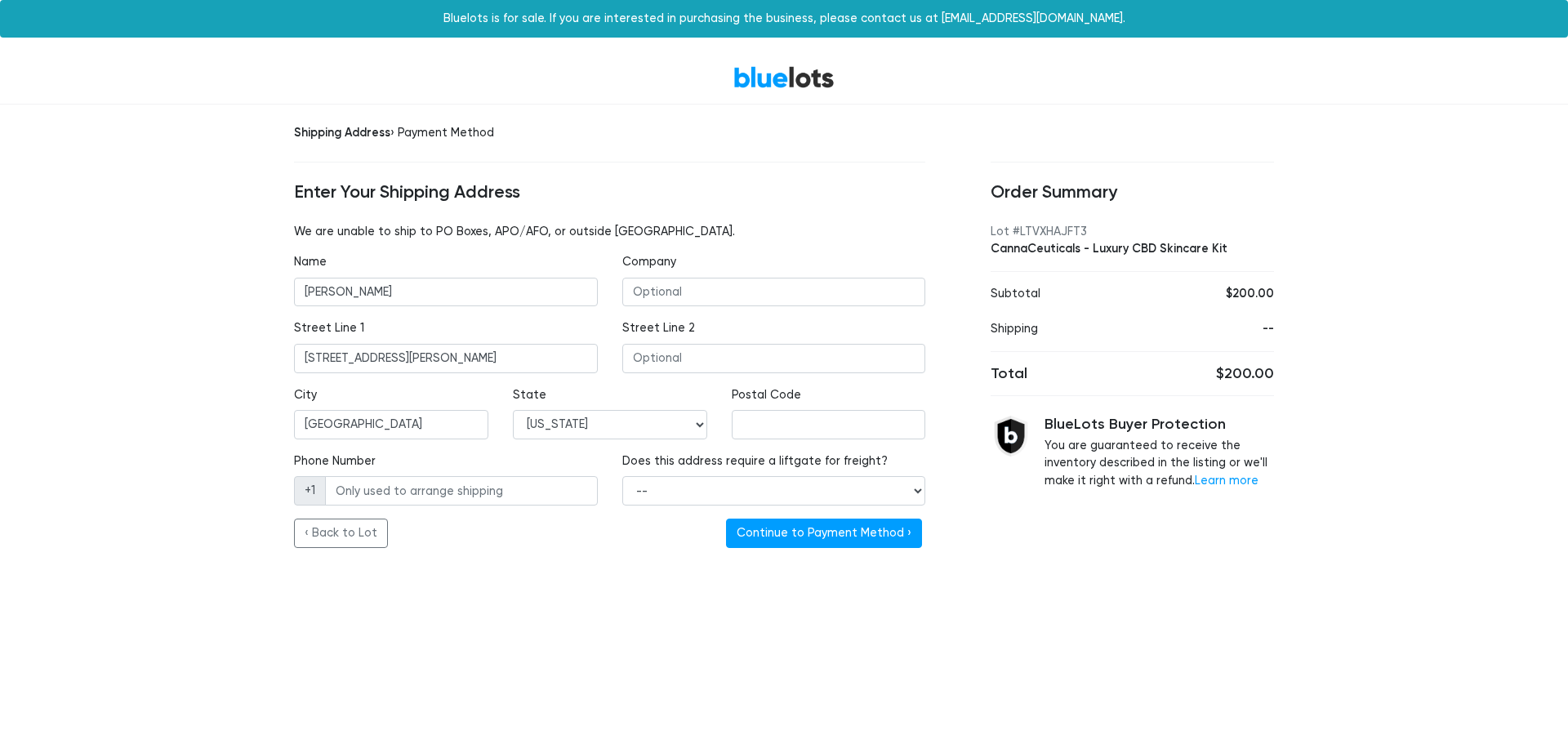
type input "65101"
type input "4174384173"
click at [695, 291] on input "Company" at bounding box center [774, 292] width 304 height 29
type input "Griffin Property and Holdings LLC"
click at [1466, 227] on div "BlueLots Shipping Address › Payment Method Enter Your Shipping Address We are u…" at bounding box center [784, 326] width 1568 height 552
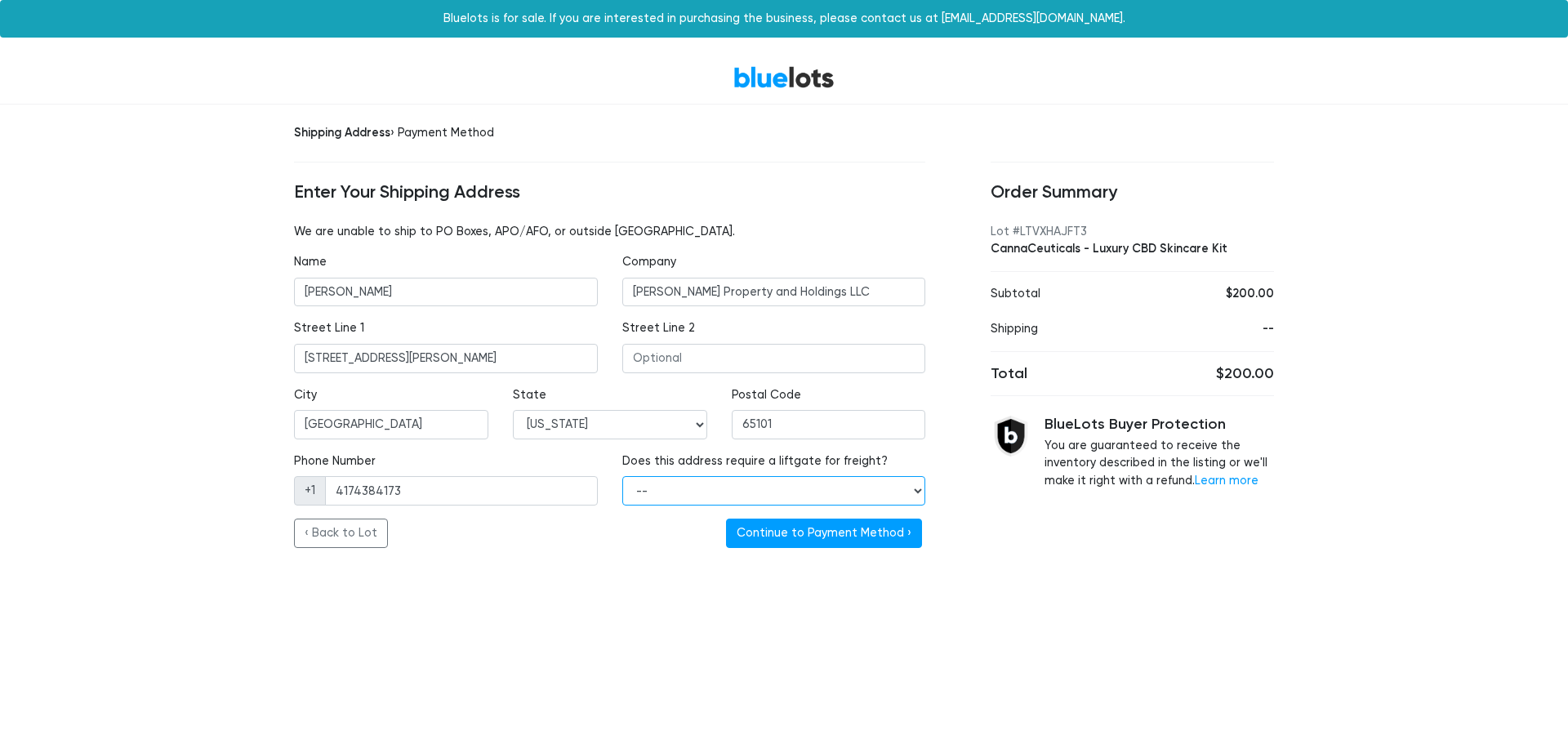
click at [739, 486] on select "-- Yes No" at bounding box center [774, 490] width 304 height 29
select select "true"
click at [622, 476] on select "-- Yes No" at bounding box center [774, 490] width 304 height 29
click at [1045, 603] on html "Bluelots is for sale. If you are interested in purchasing the business, please …" at bounding box center [784, 301] width 1568 height 603
click at [821, 532] on button "Continue to Payment Method ›" at bounding box center [823, 532] width 196 height 29
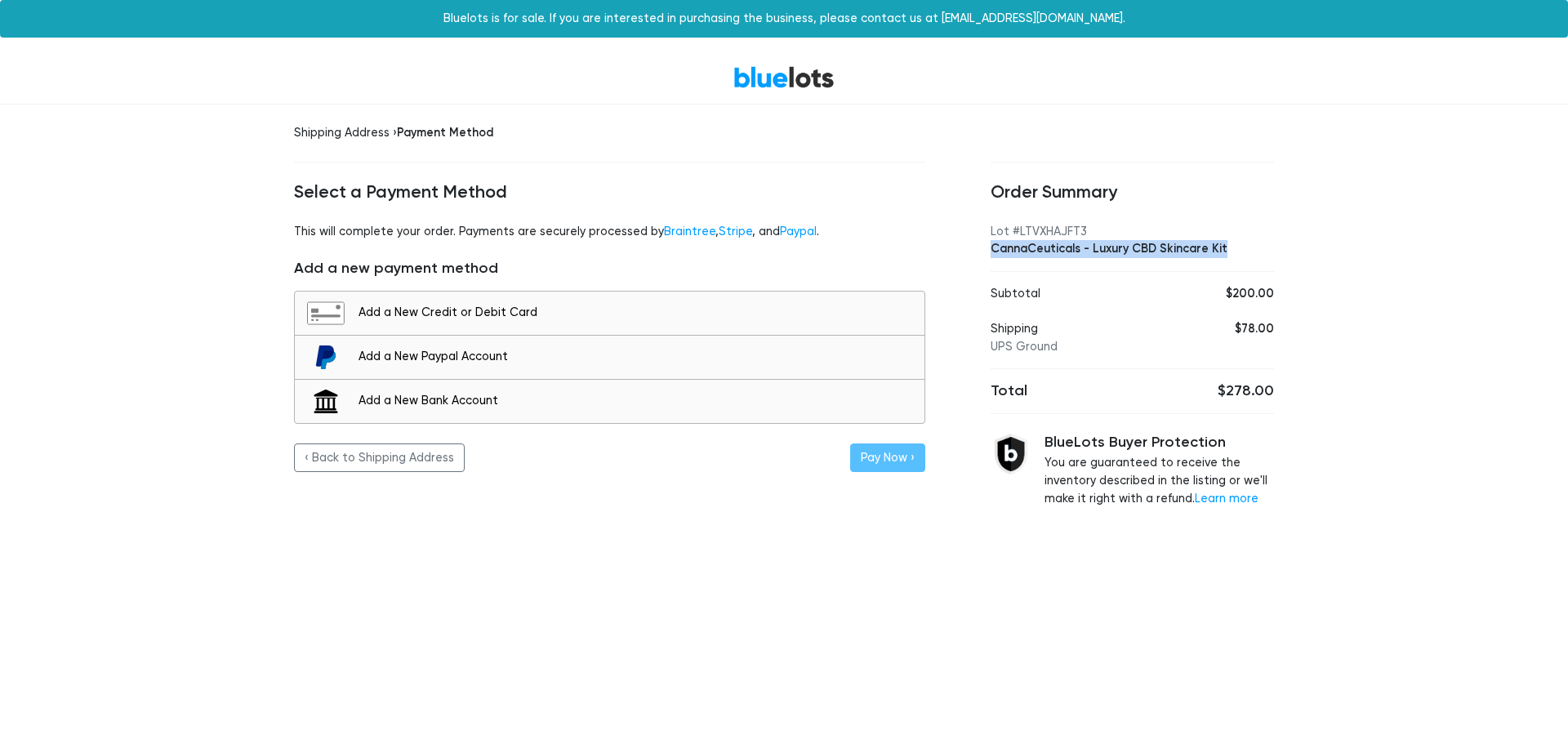
drag, startPoint x: 991, startPoint y: 250, endPoint x: 1253, endPoint y: 247, distance: 262.0
click at [1253, 247] on div "CannaCeuticals - Luxury CBD Skincare Kit" at bounding box center [1131, 249] width 283 height 18
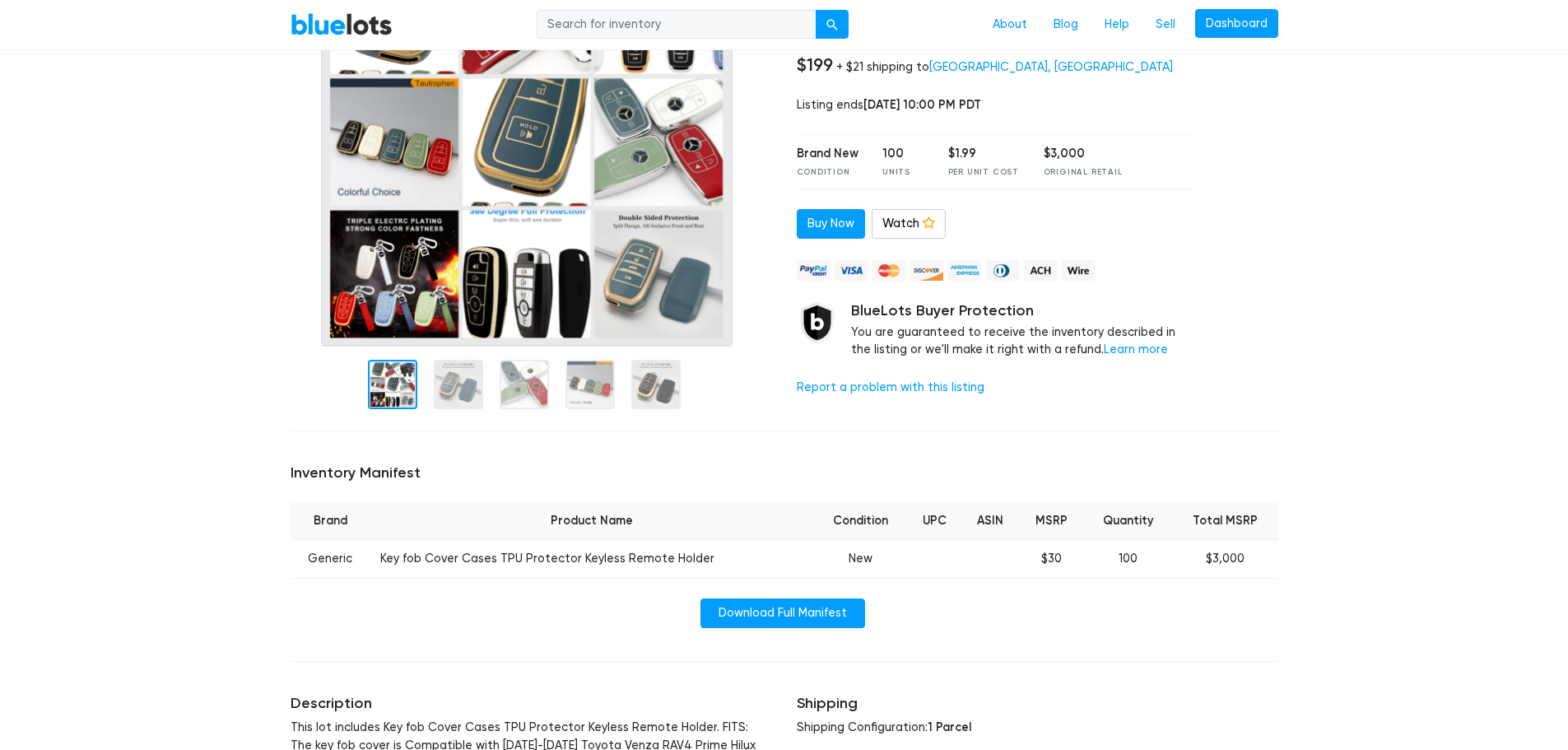
scroll to position [82, 0]
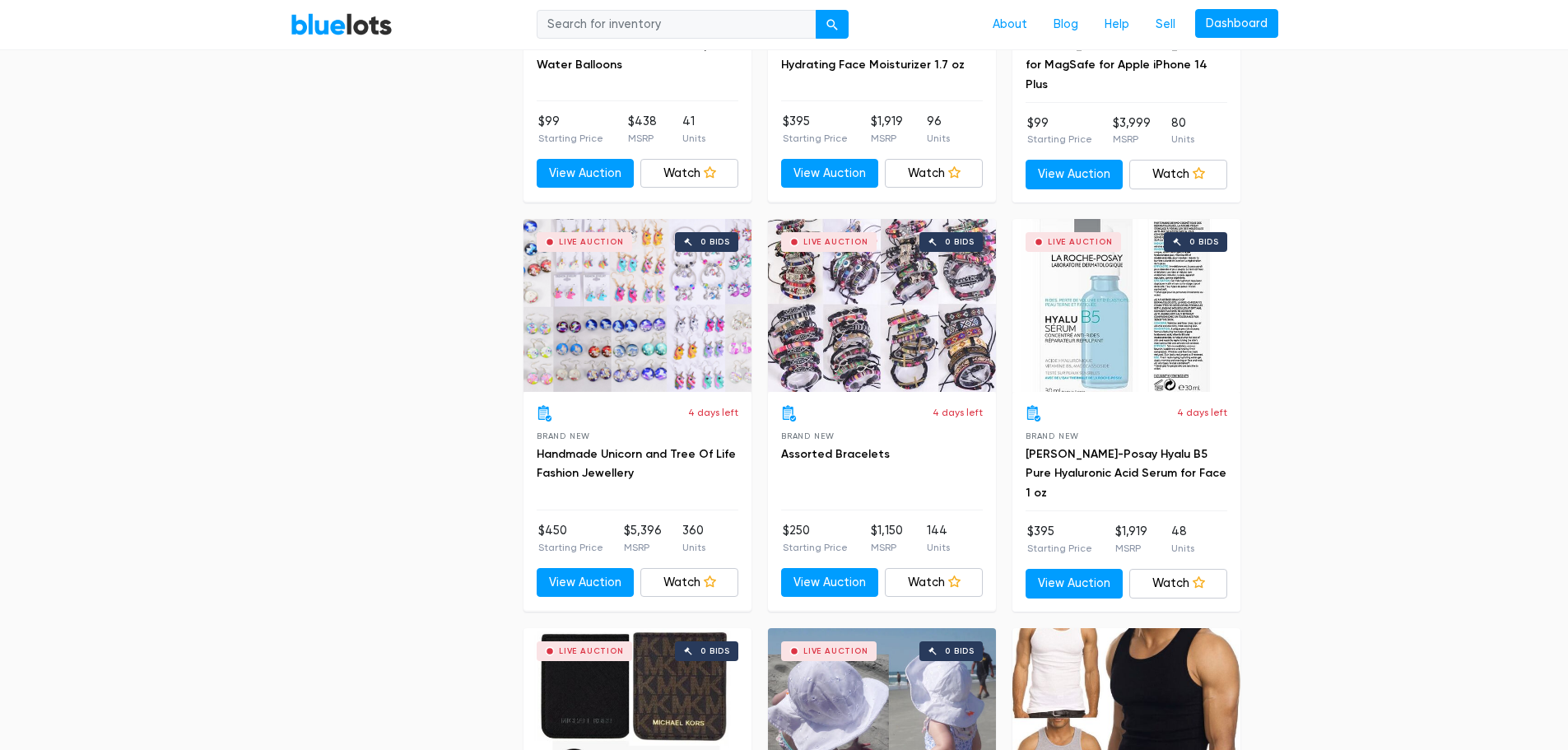
scroll to position [4527, 0]
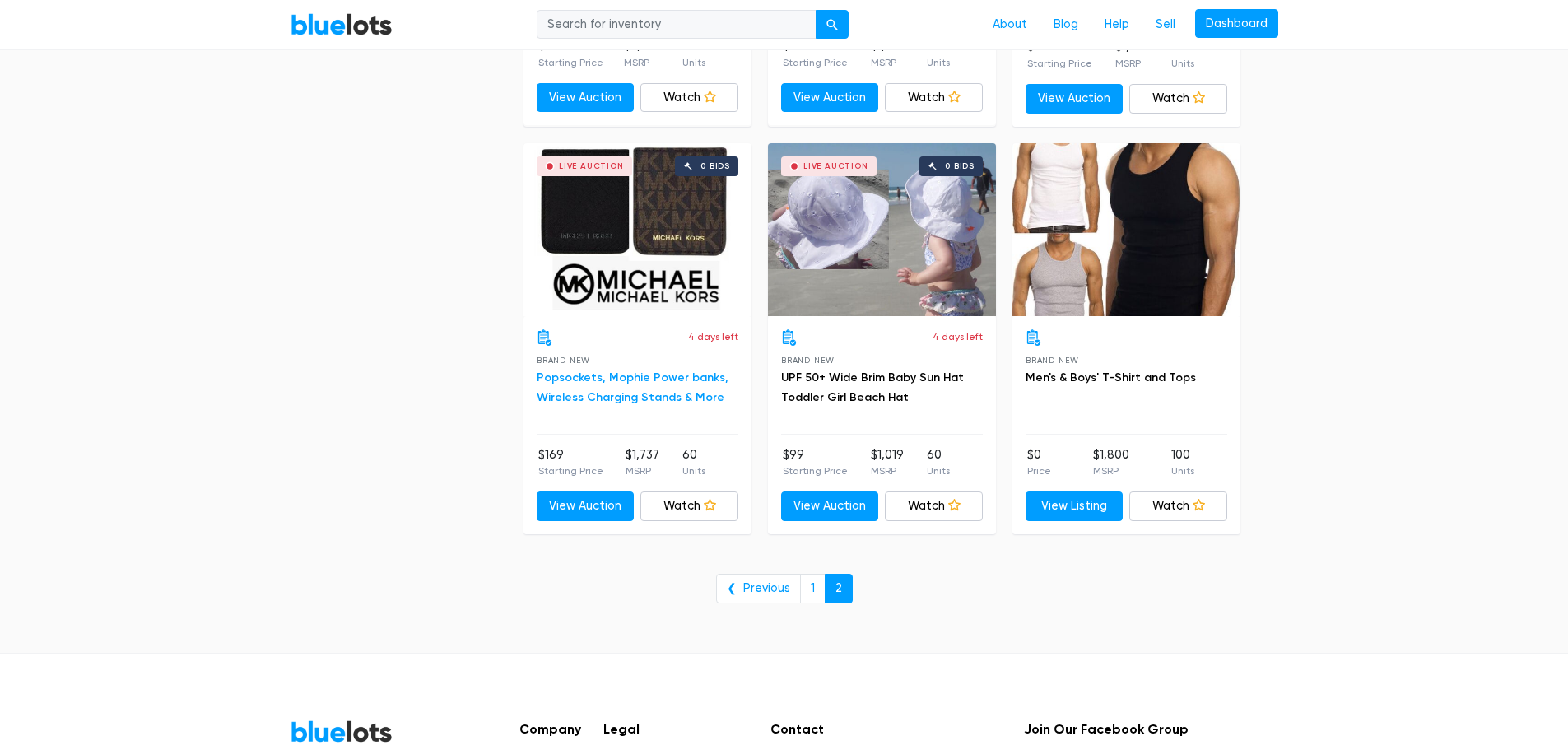
click at [591, 373] on link "Popsockets, Mophie Power banks, Wireless Charging Stands & More" at bounding box center [632, 388] width 192 height 34
